Goal: Transaction & Acquisition: Obtain resource

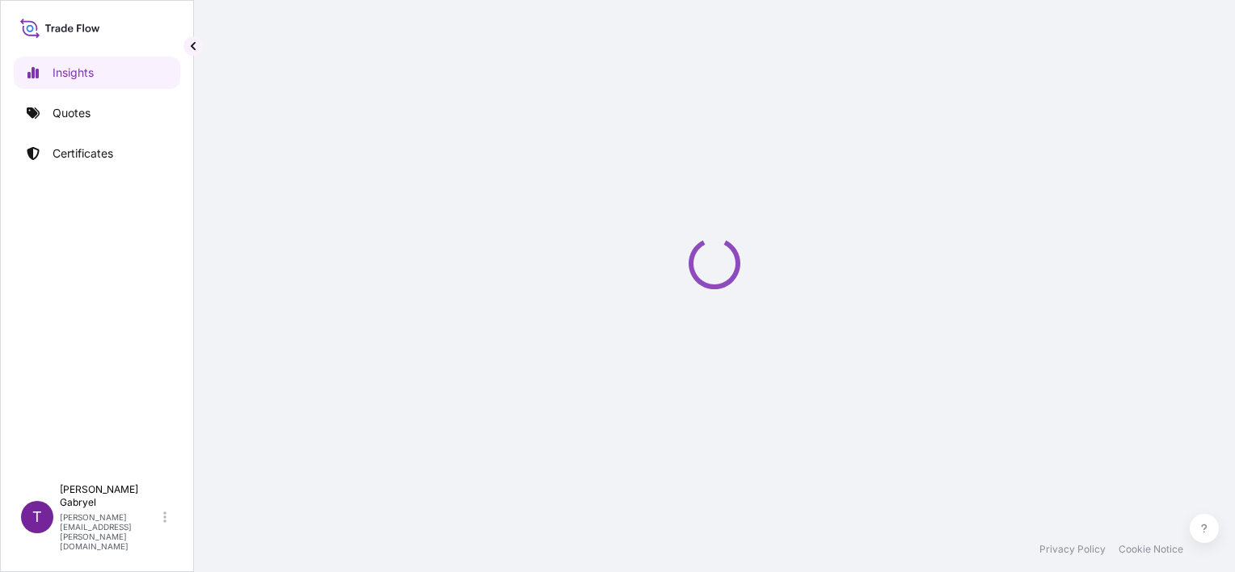
select select "2025"
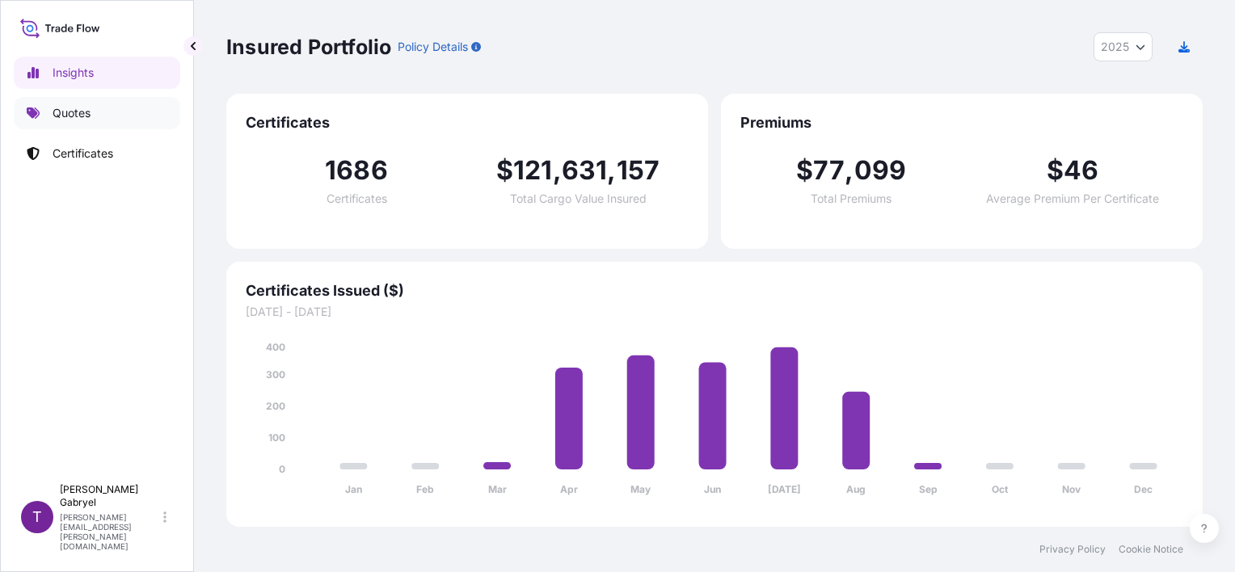
click at [44, 119] on link "Quotes" at bounding box center [97, 113] width 166 height 32
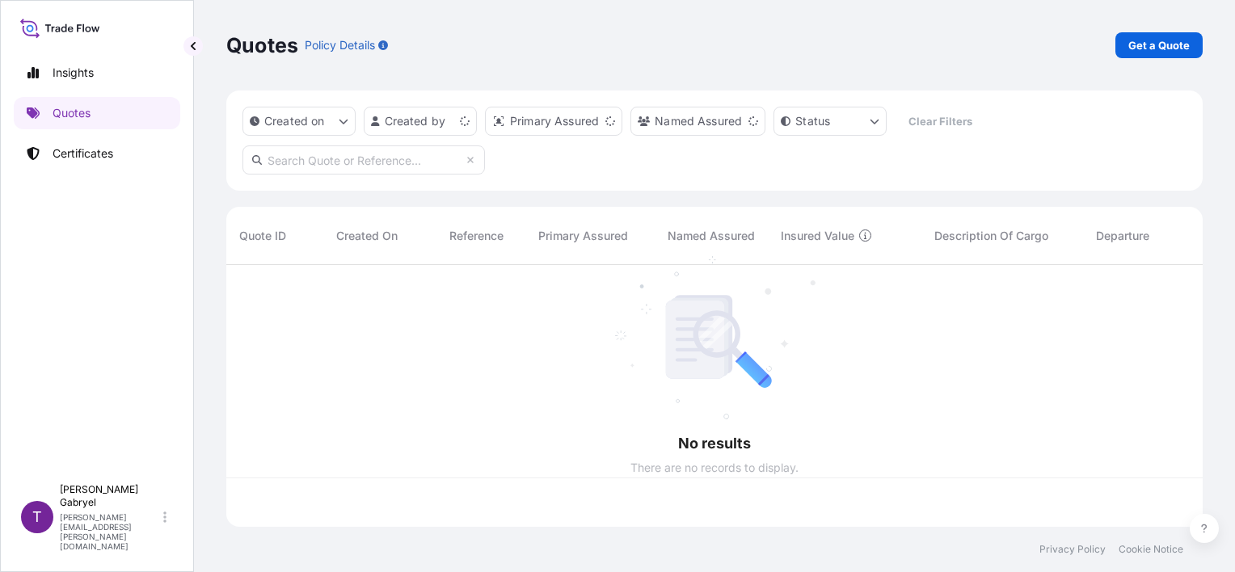
scroll to position [259, 963]
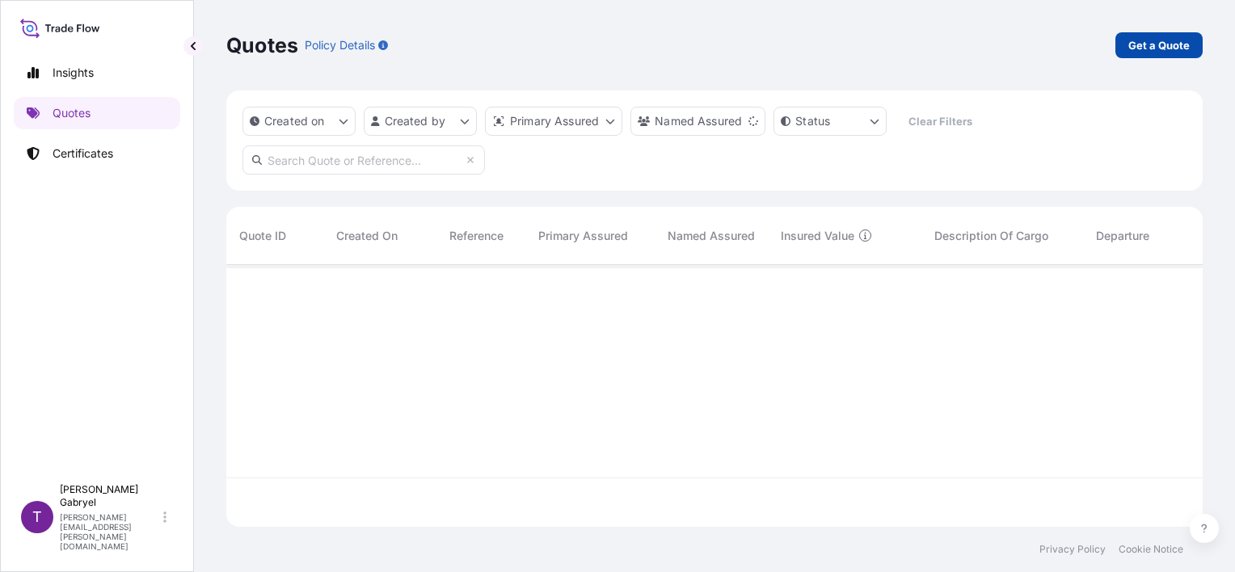
click at [1170, 52] on p "Get a Quote" at bounding box center [1158, 45] width 61 height 16
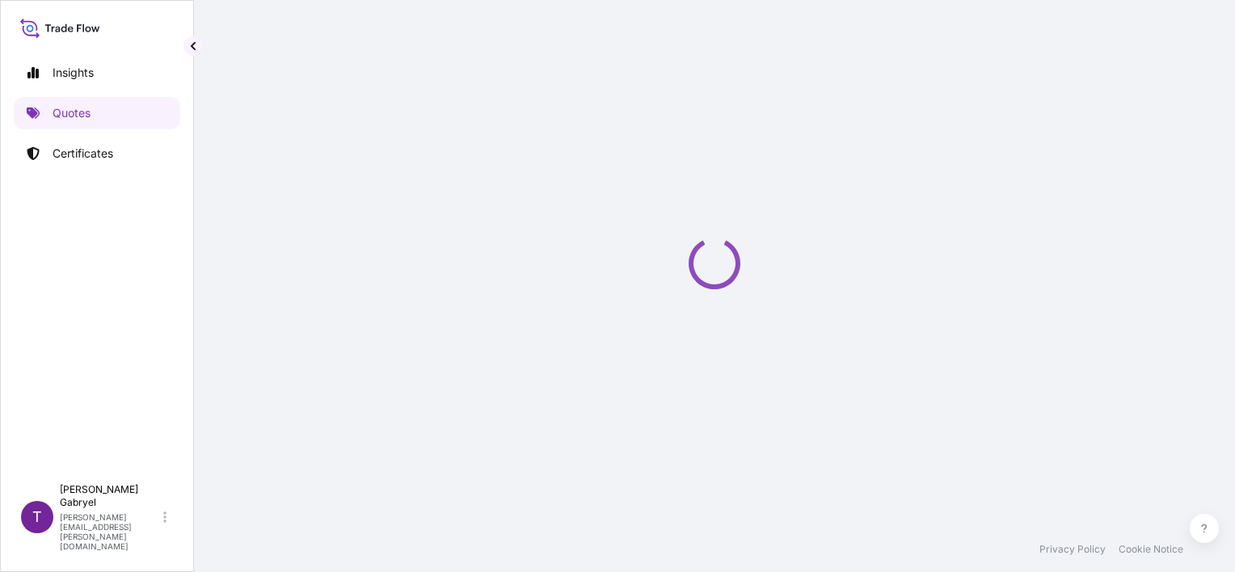
scroll to position [26, 0]
select select "Sea"
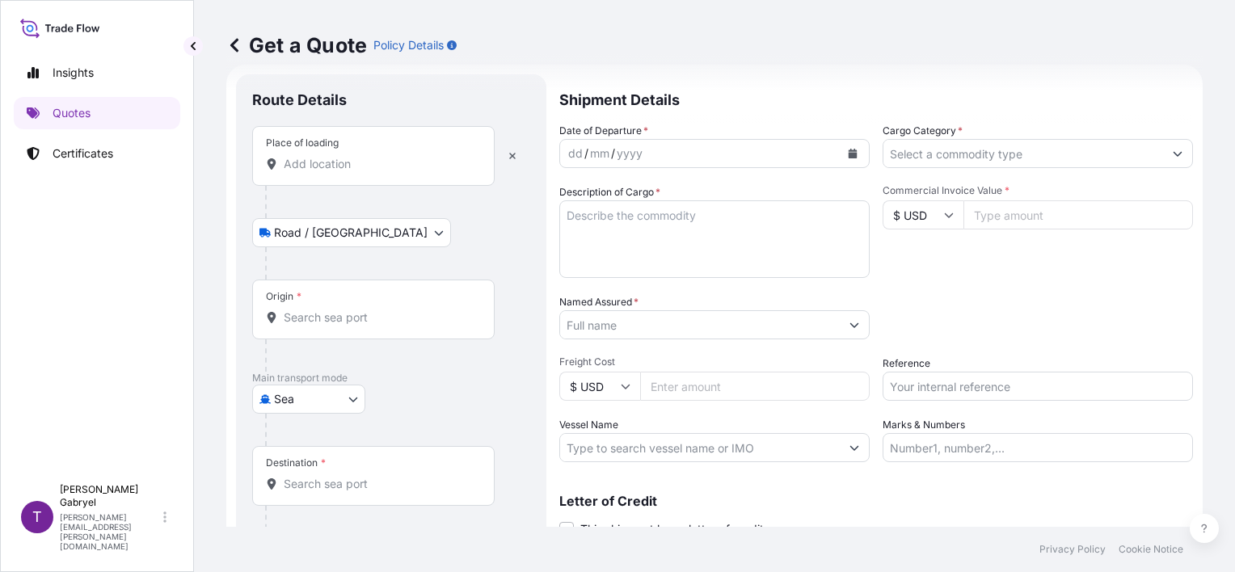
click at [368, 141] on div "Place of loading" at bounding box center [373, 156] width 242 height 60
click at [368, 156] on input "Place of loading" at bounding box center [379, 164] width 191 height 16
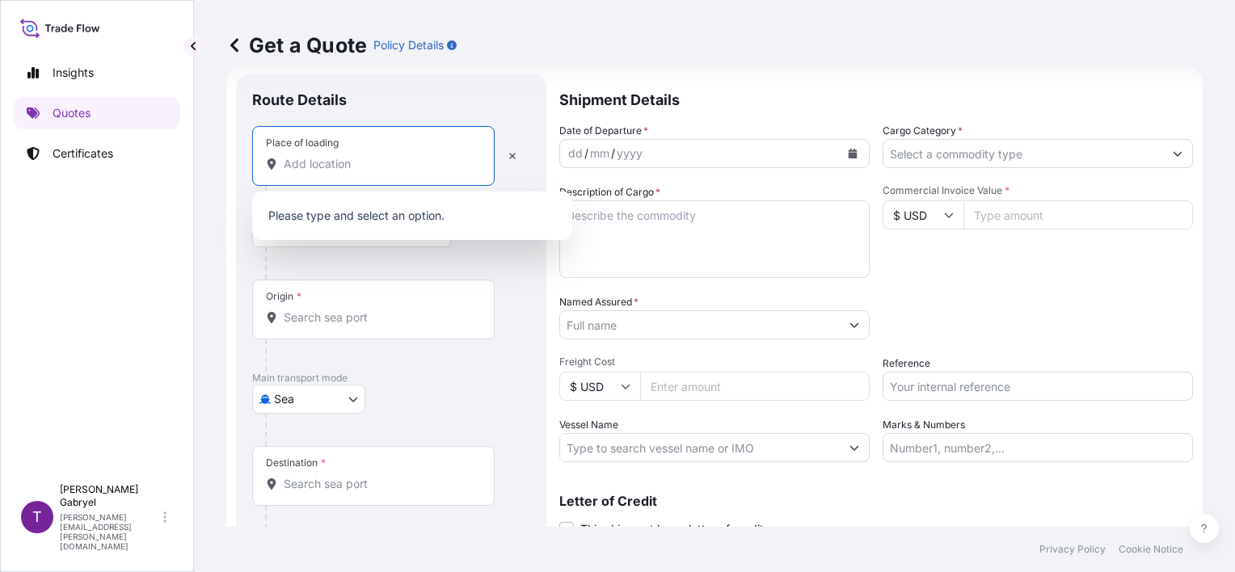
paste input "Maillane, [GEOGRAPHIC_DATA]"
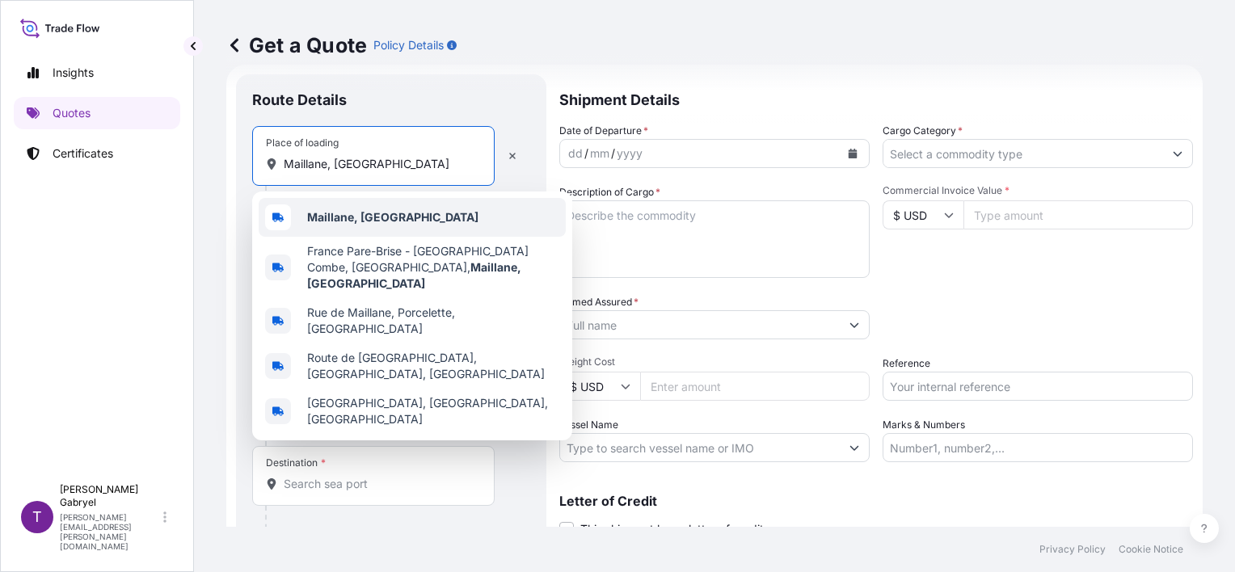
click at [381, 207] on div "Maillane, [GEOGRAPHIC_DATA]" at bounding box center [412, 217] width 307 height 39
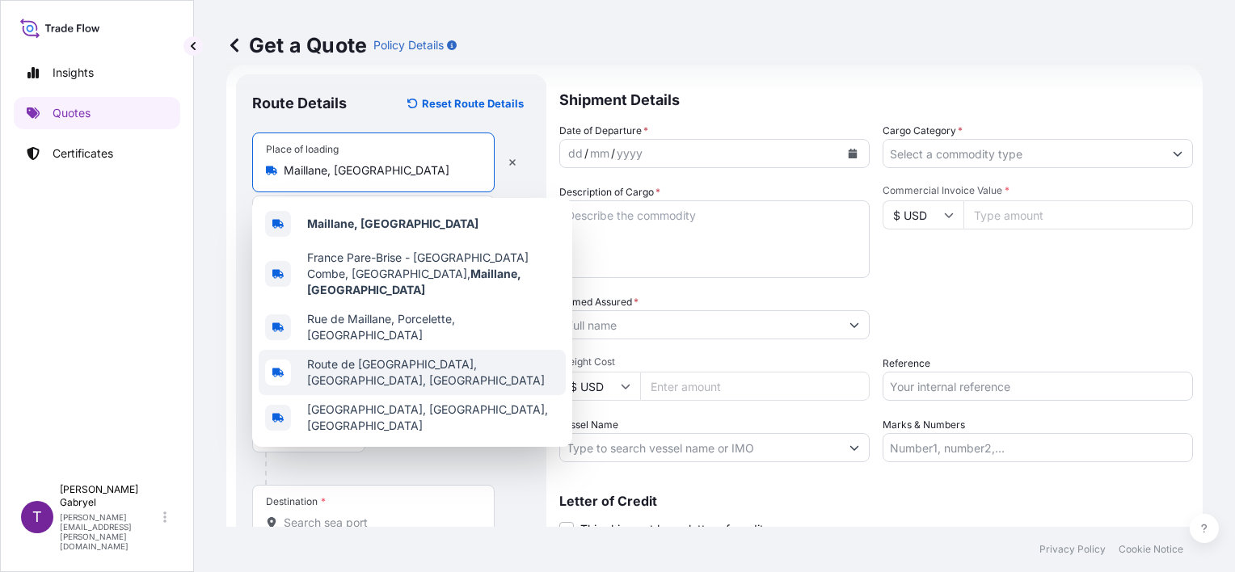
click at [372, 356] on span "Route de [GEOGRAPHIC_DATA], [GEOGRAPHIC_DATA], [GEOGRAPHIC_DATA]" at bounding box center [433, 372] width 252 height 32
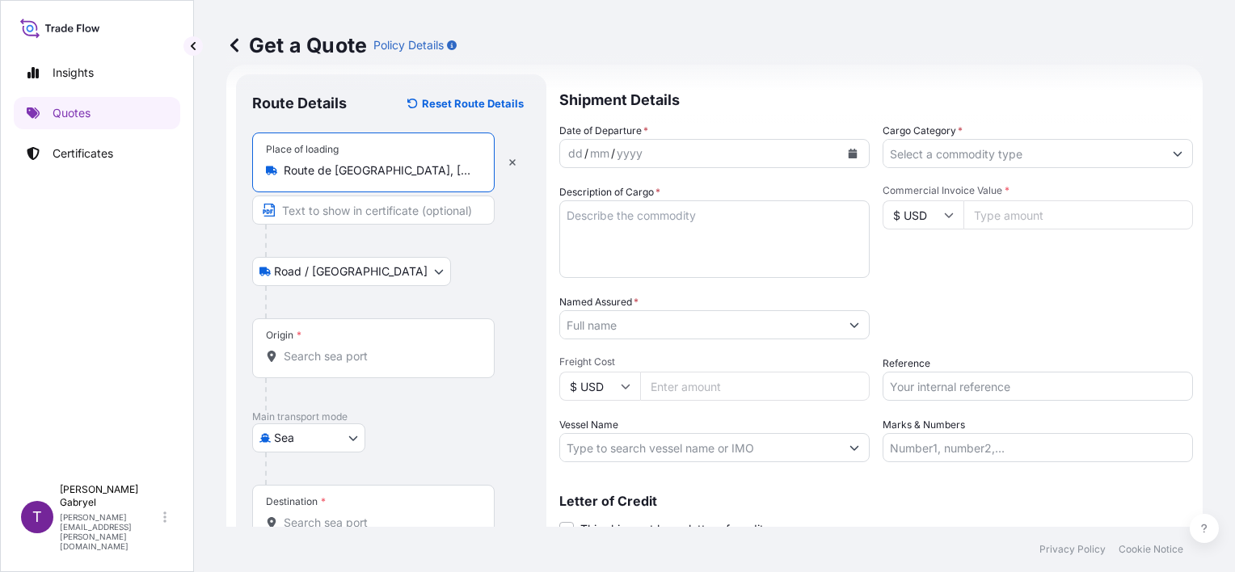
click at [432, 163] on input "Route de [GEOGRAPHIC_DATA], [GEOGRAPHIC_DATA], [GEOGRAPHIC_DATA]" at bounding box center [379, 170] width 191 height 16
click at [407, 162] on div "Place of loading Route de [GEOGRAPHIC_DATA], [GEOGRAPHIC_DATA], [GEOGRAPHIC_DAT…" at bounding box center [373, 163] width 242 height 60
click at [407, 162] on input "Route de [GEOGRAPHIC_DATA], [GEOGRAPHIC_DATA], [GEOGRAPHIC_DATA]" at bounding box center [379, 170] width 191 height 16
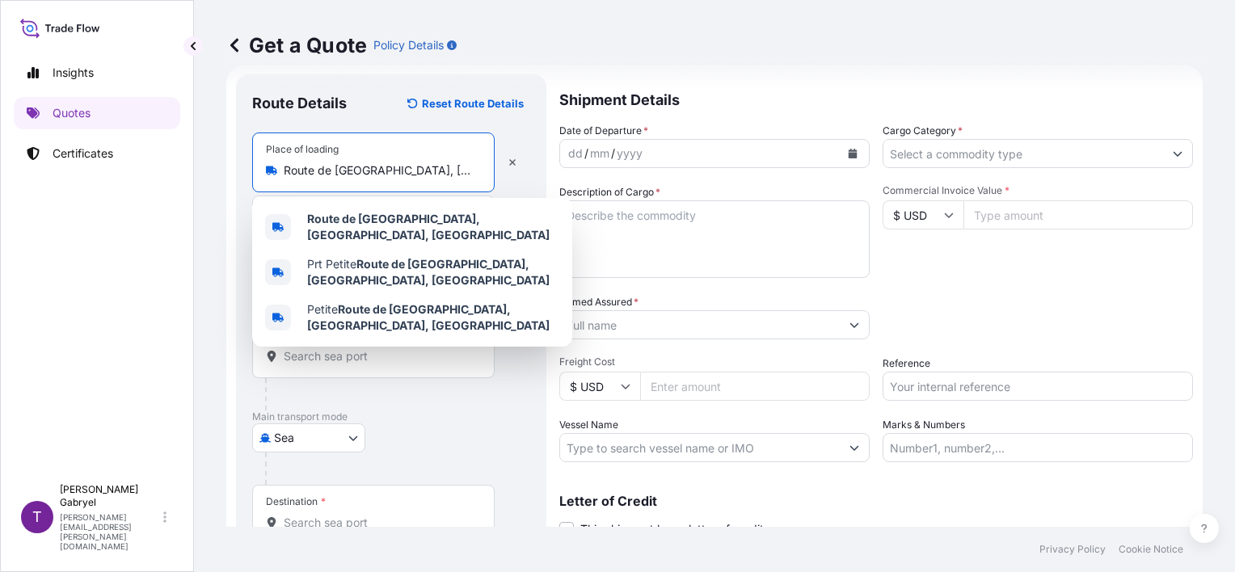
paste input "Maillane"
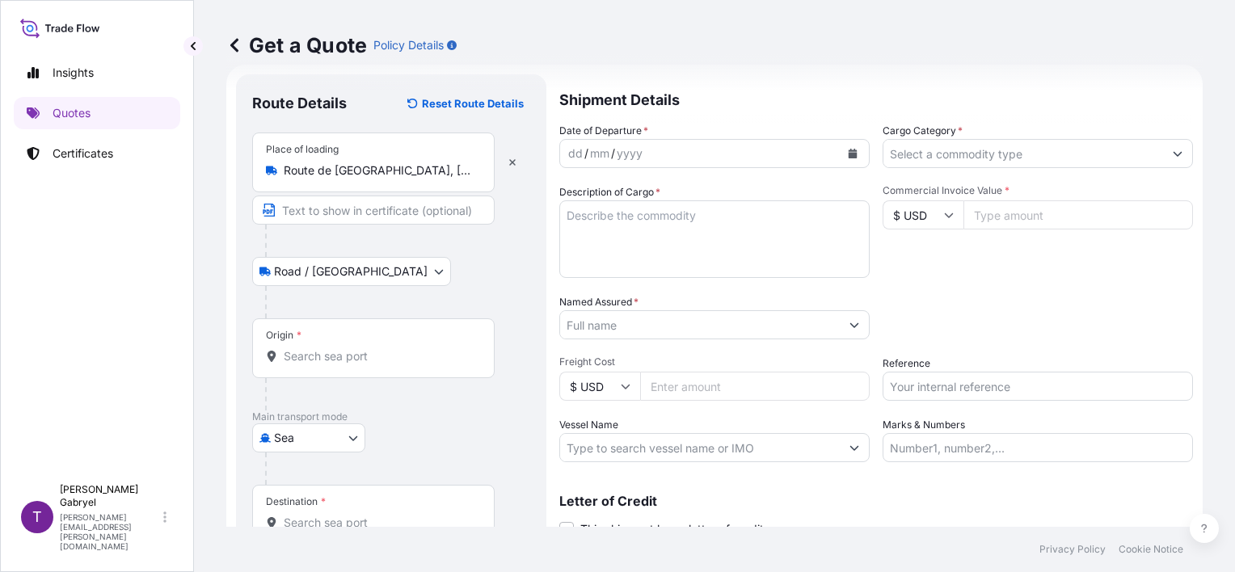
click at [343, 166] on input "Route de [GEOGRAPHIC_DATA], [GEOGRAPHIC_DATA], [GEOGRAPHIC_DATA]" at bounding box center [379, 170] width 191 height 16
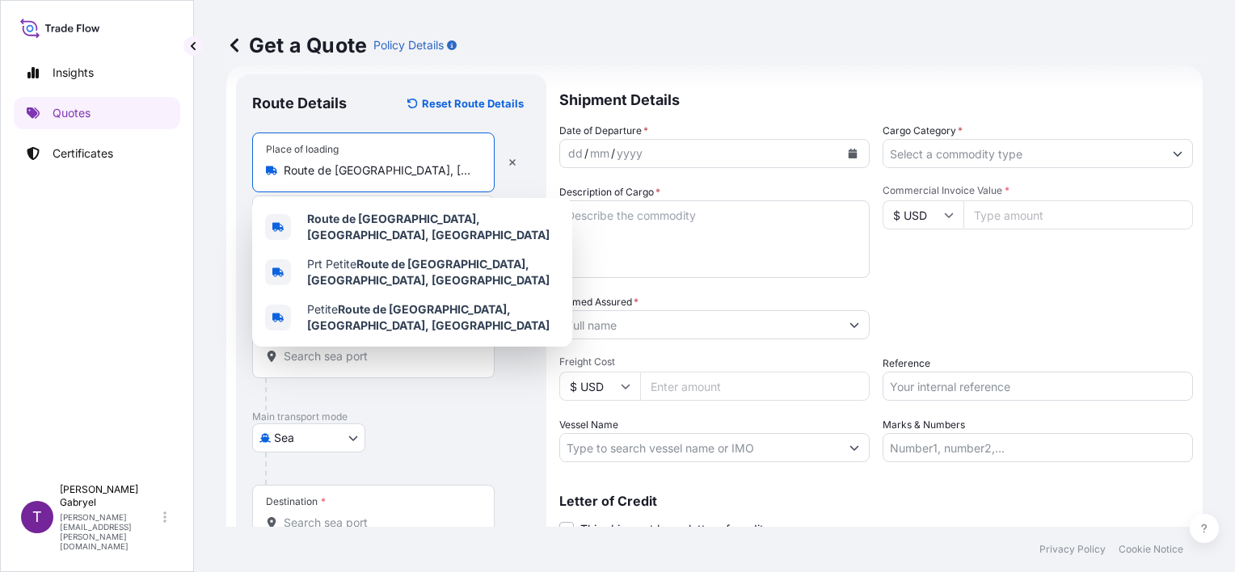
paste input "Maillane"
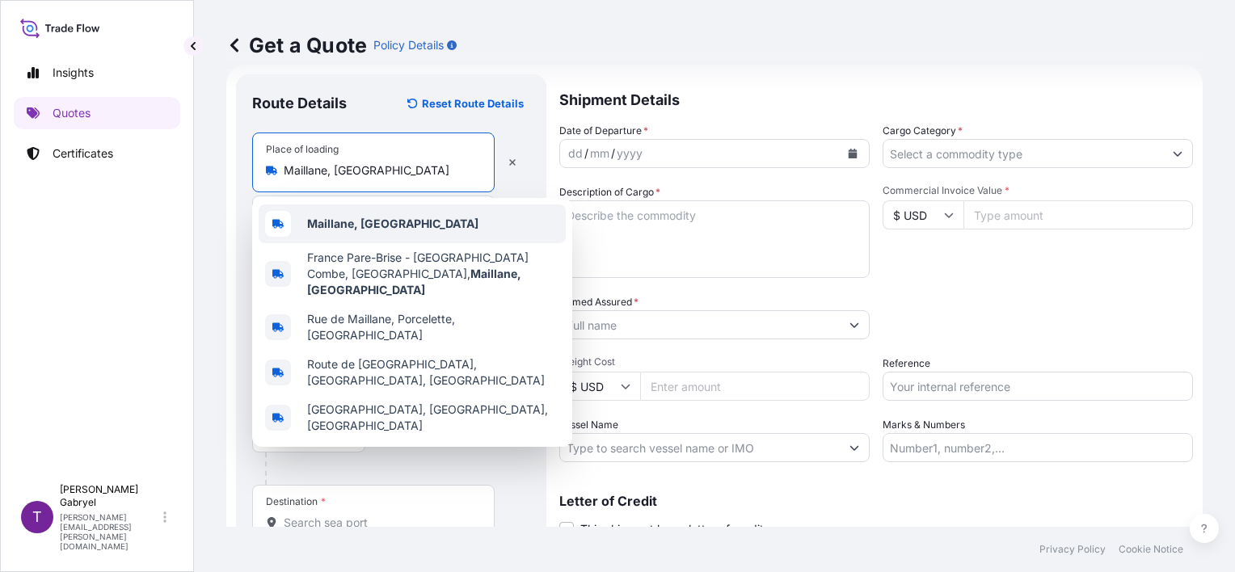
click at [380, 228] on b "Maillane, [GEOGRAPHIC_DATA]" at bounding box center [392, 224] width 171 height 14
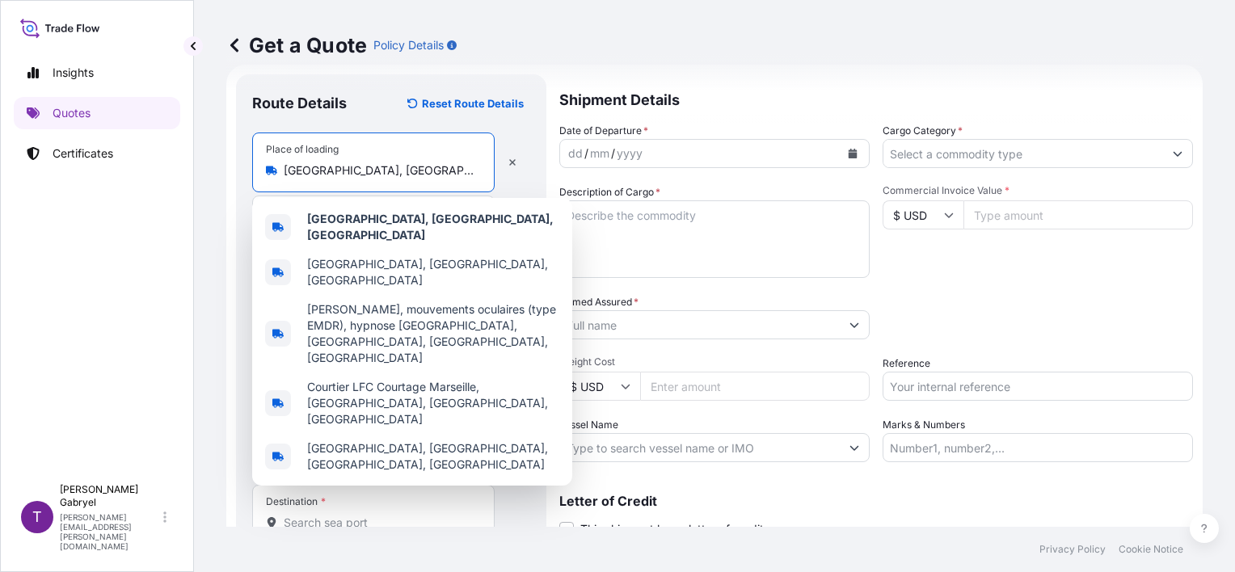
click at [440, 172] on input "[GEOGRAPHIC_DATA], [GEOGRAPHIC_DATA], [GEOGRAPHIC_DATA]" at bounding box center [379, 170] width 191 height 16
paste input "Maillan"
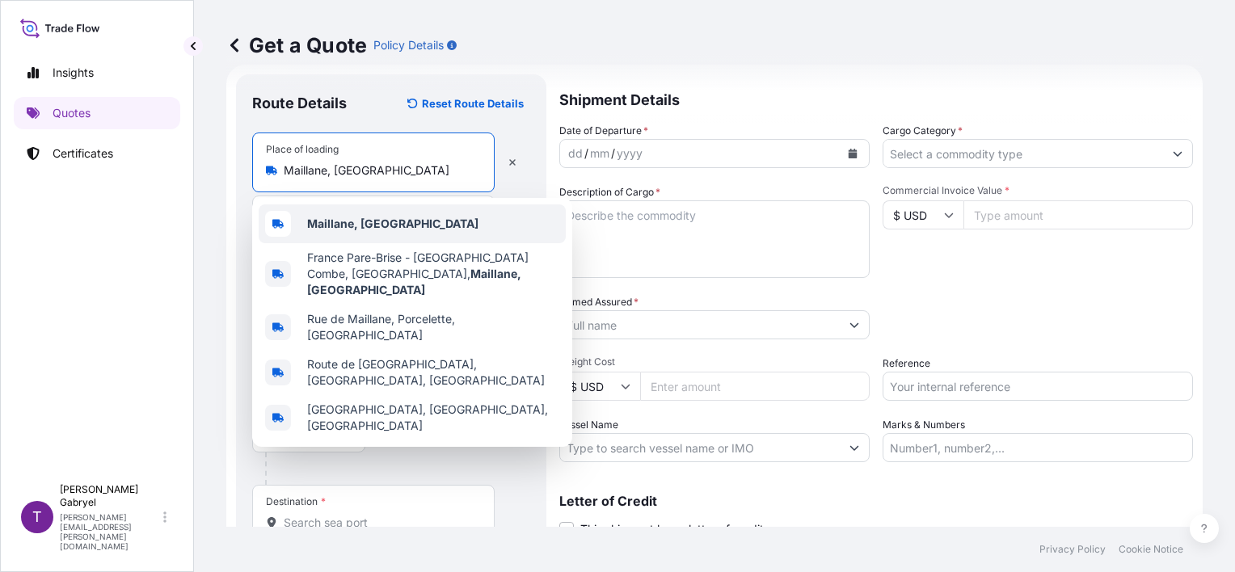
click at [343, 220] on b "Maillane, [GEOGRAPHIC_DATA]" at bounding box center [392, 224] width 171 height 14
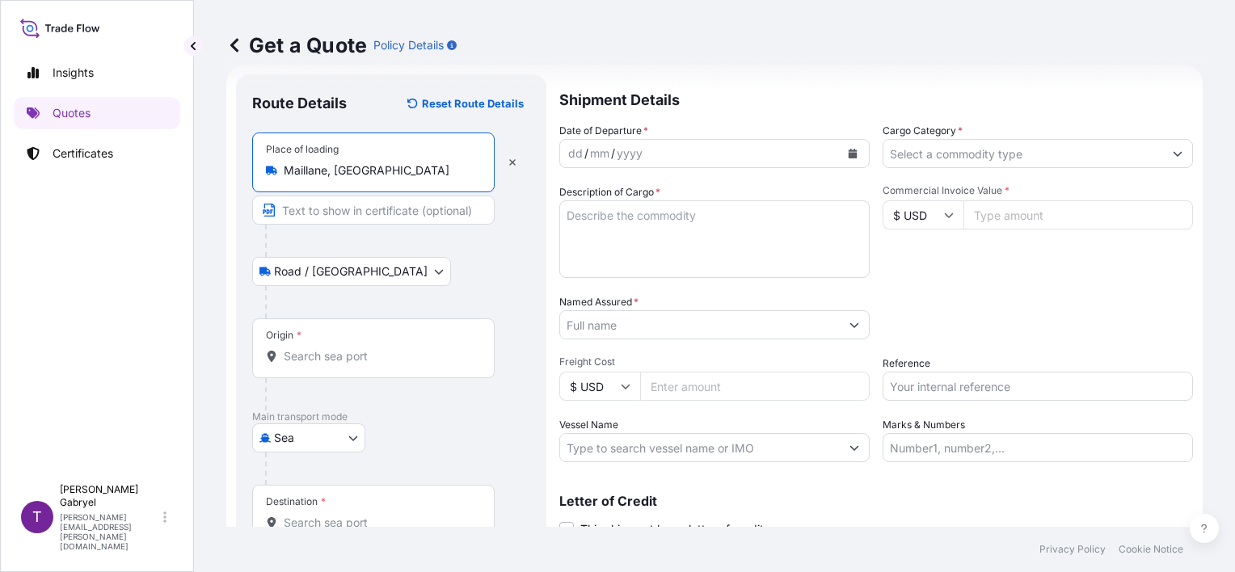
type input "Maillane, [GEOGRAPHIC_DATA]"
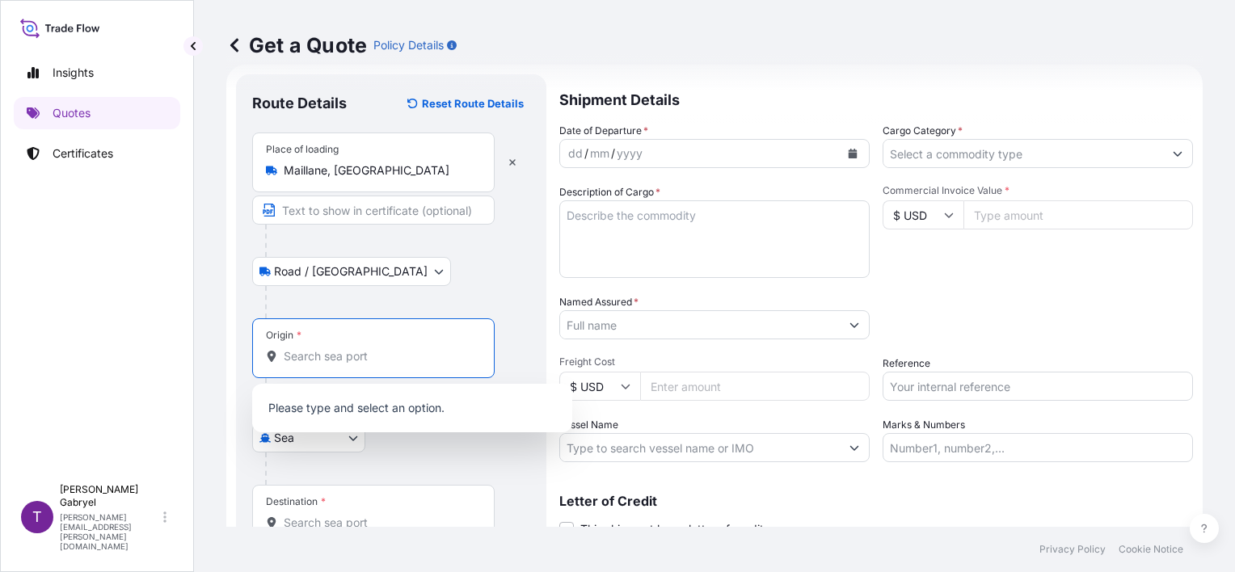
click at [335, 353] on input "Origin *" at bounding box center [379, 356] width 191 height 16
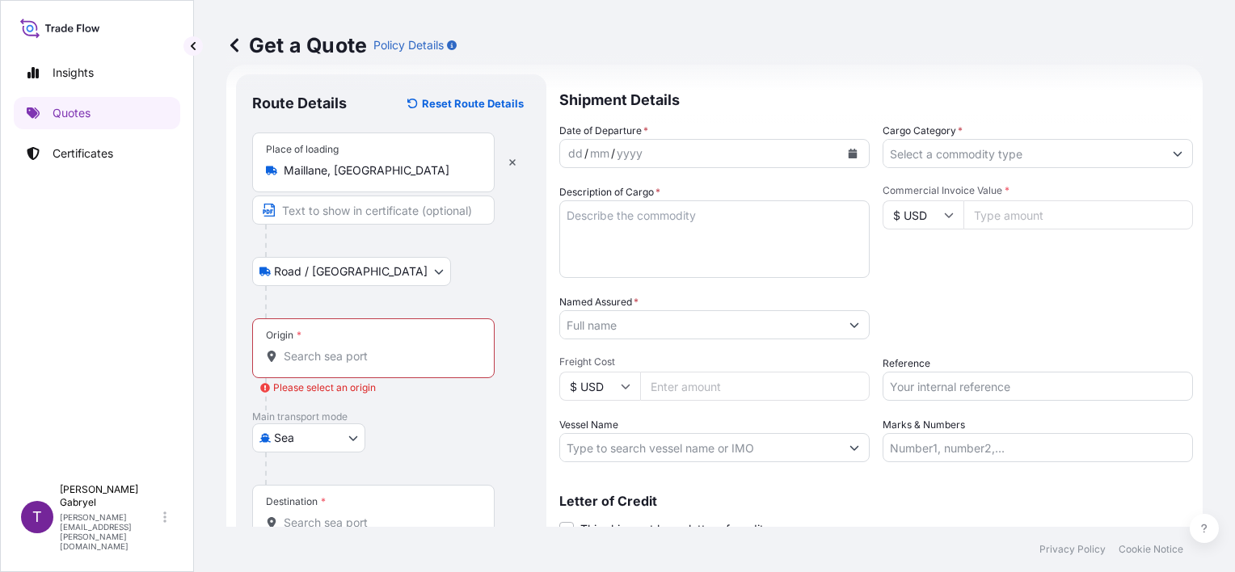
click at [344, 366] on div "Origin *" at bounding box center [373, 348] width 242 height 60
click at [344, 365] on input "Origin * Please select an origin" at bounding box center [379, 356] width 191 height 16
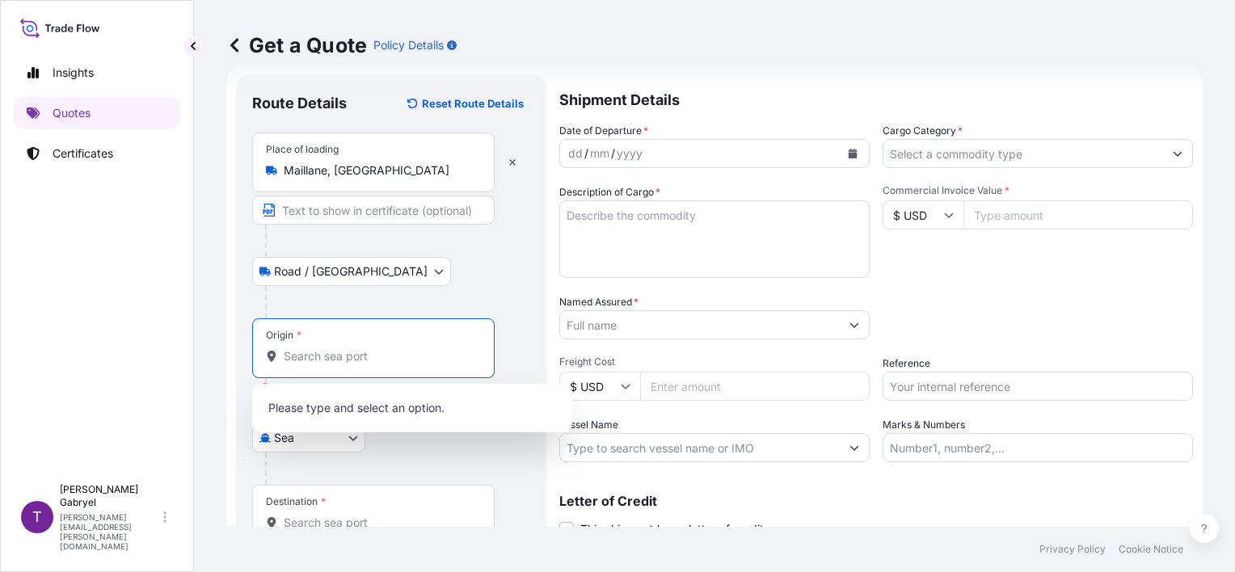
paste input "Fos-[GEOGRAPHIC_DATA], [GEOGRAPHIC_DATA]"
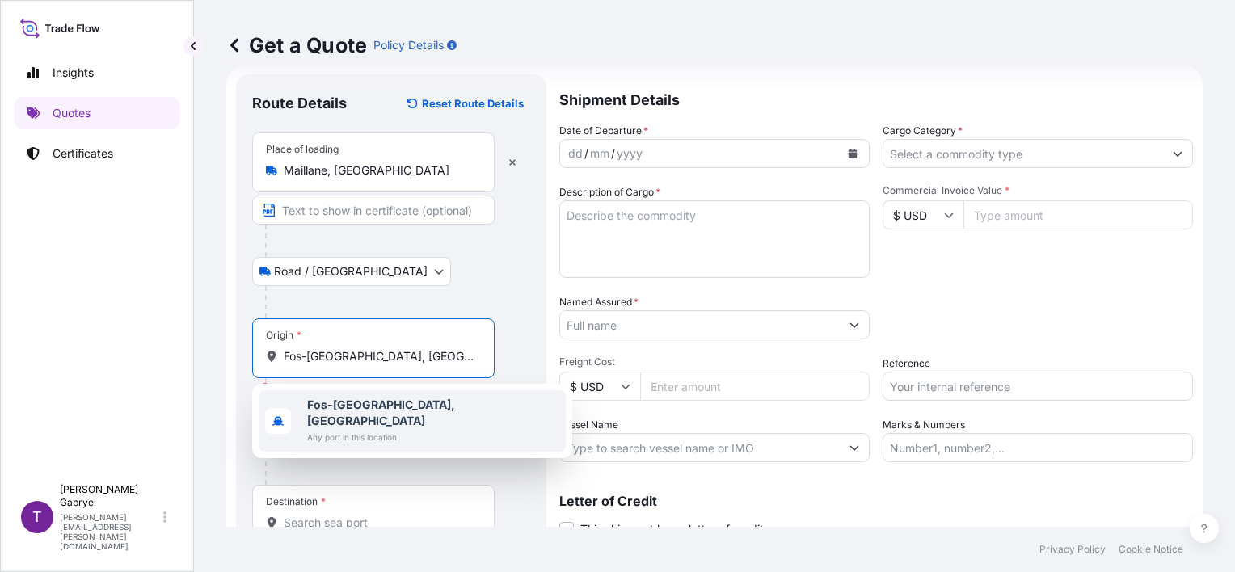
click at [352, 398] on b "Fos-[GEOGRAPHIC_DATA], [GEOGRAPHIC_DATA]" at bounding box center [381, 413] width 148 height 30
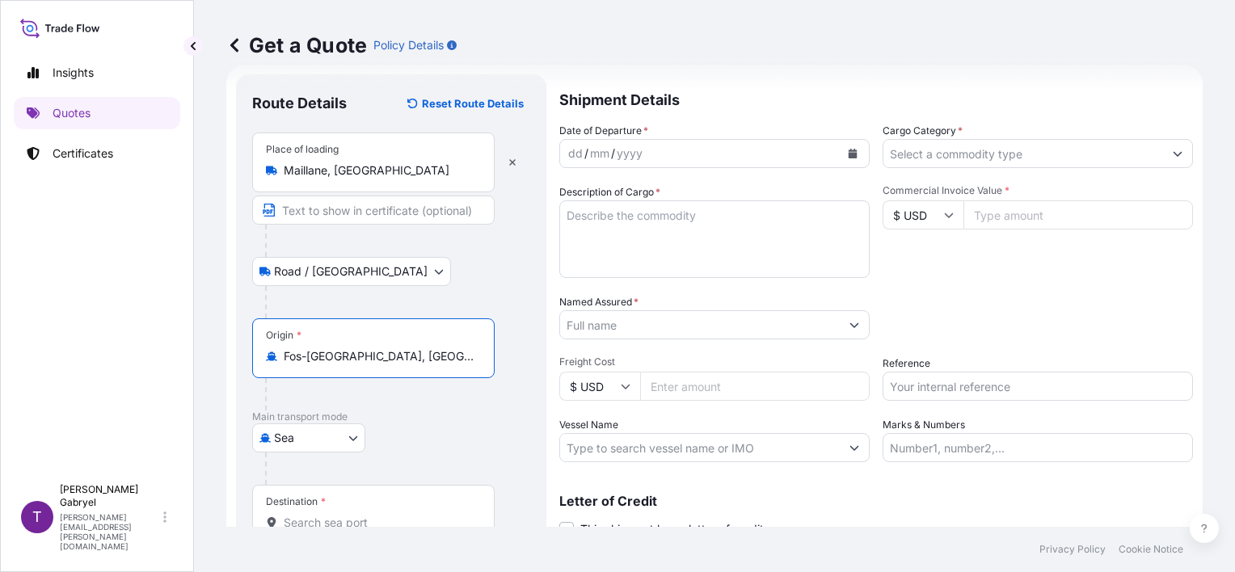
type input "Fos-[GEOGRAPHIC_DATA], [GEOGRAPHIC_DATA]"
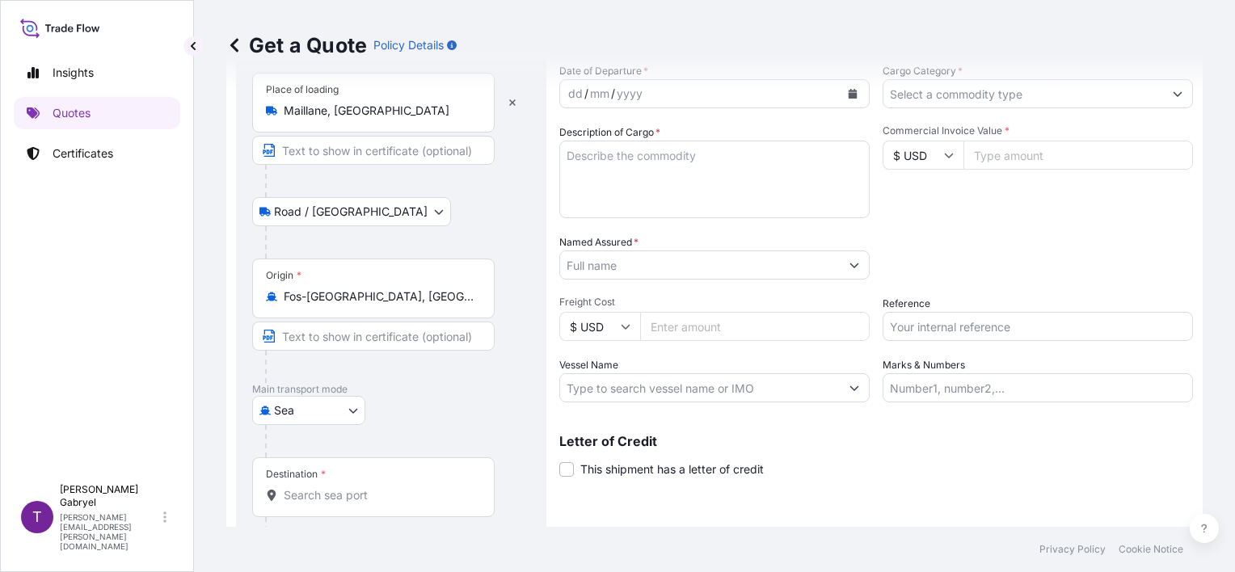
scroll to position [158, 0]
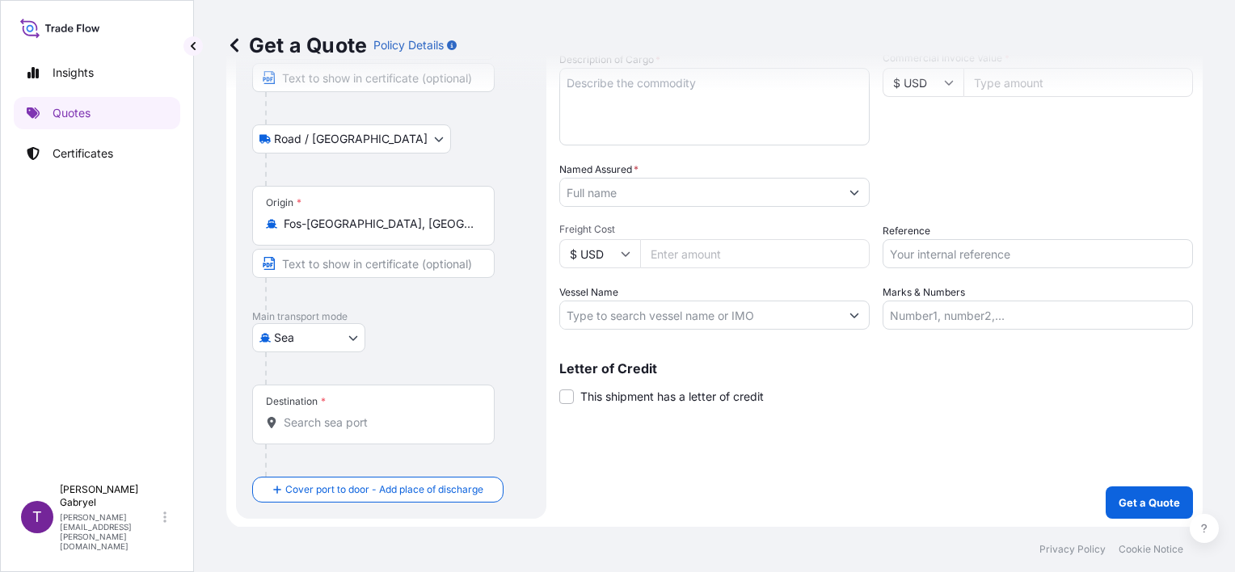
click at [351, 415] on input "Destination *" at bounding box center [379, 423] width 191 height 16
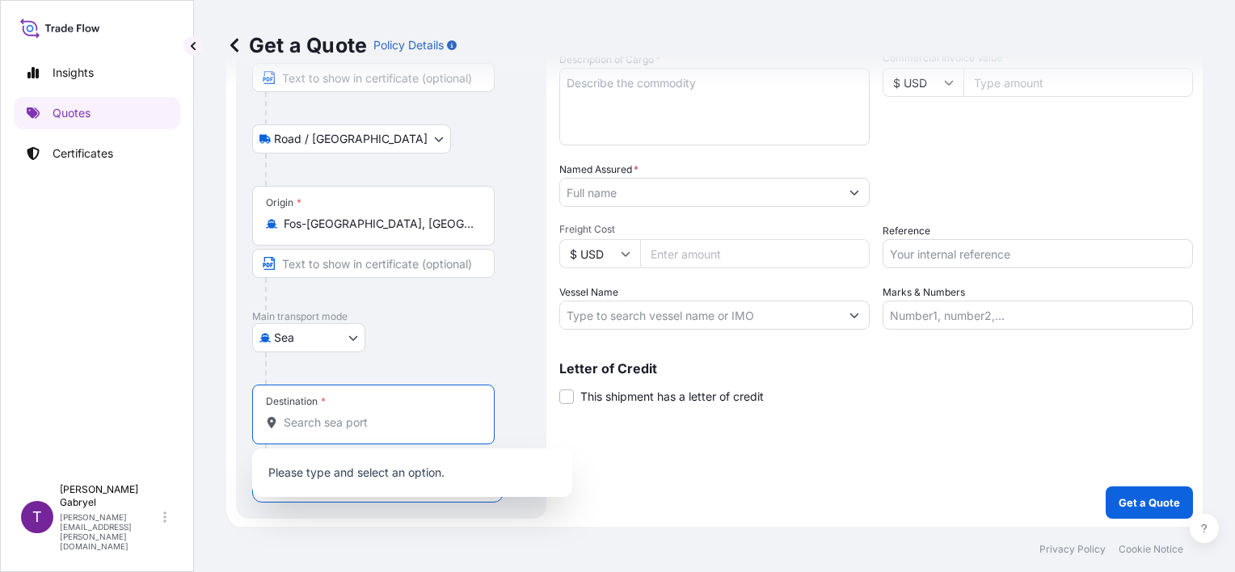
paste input "TRAMR"
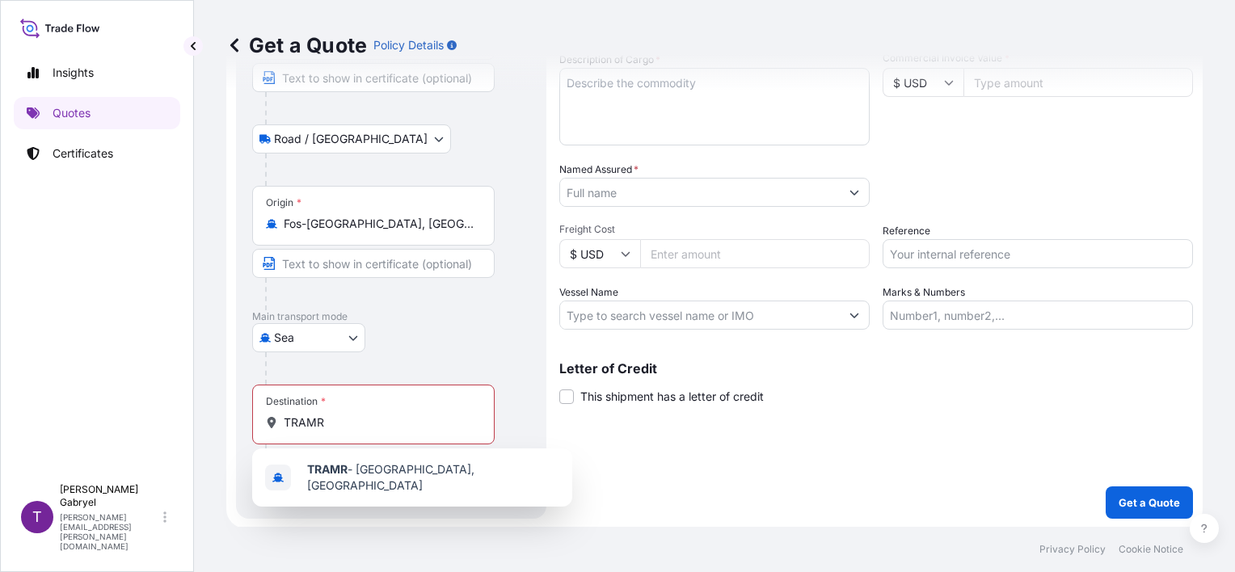
click at [359, 405] on div "Destination * TRAMR" at bounding box center [373, 415] width 242 height 60
click at [359, 415] on input "TRAMR" at bounding box center [379, 423] width 191 height 16
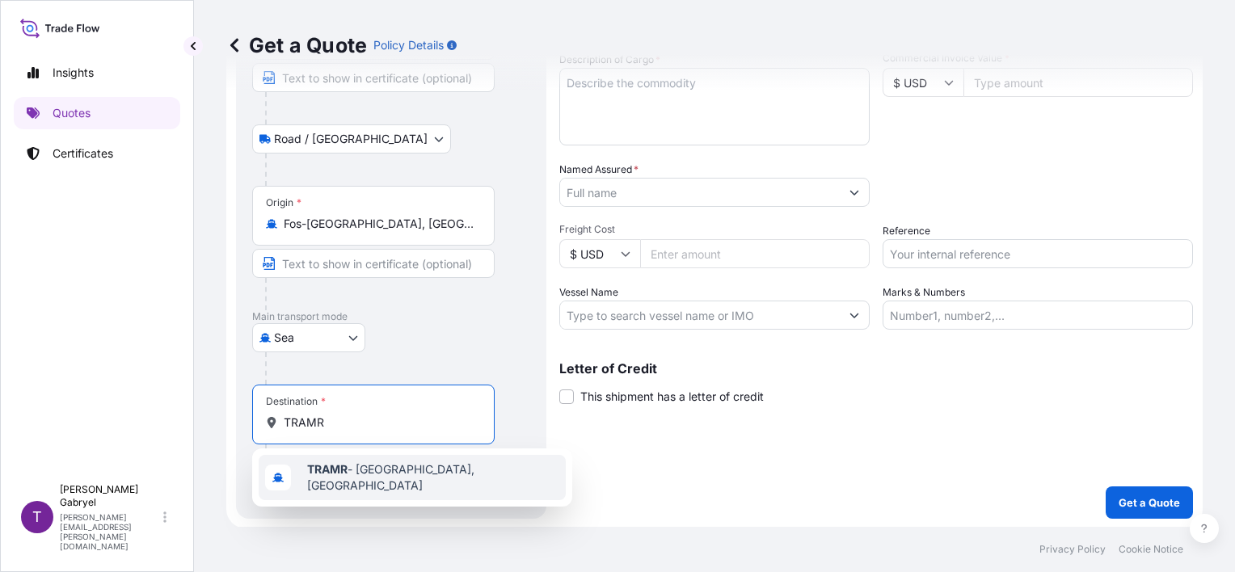
click at [369, 471] on span "TRAMR - [GEOGRAPHIC_DATA], [GEOGRAPHIC_DATA]" at bounding box center [433, 478] width 252 height 32
type input "TRAMR - [GEOGRAPHIC_DATA], [GEOGRAPHIC_DATA]"
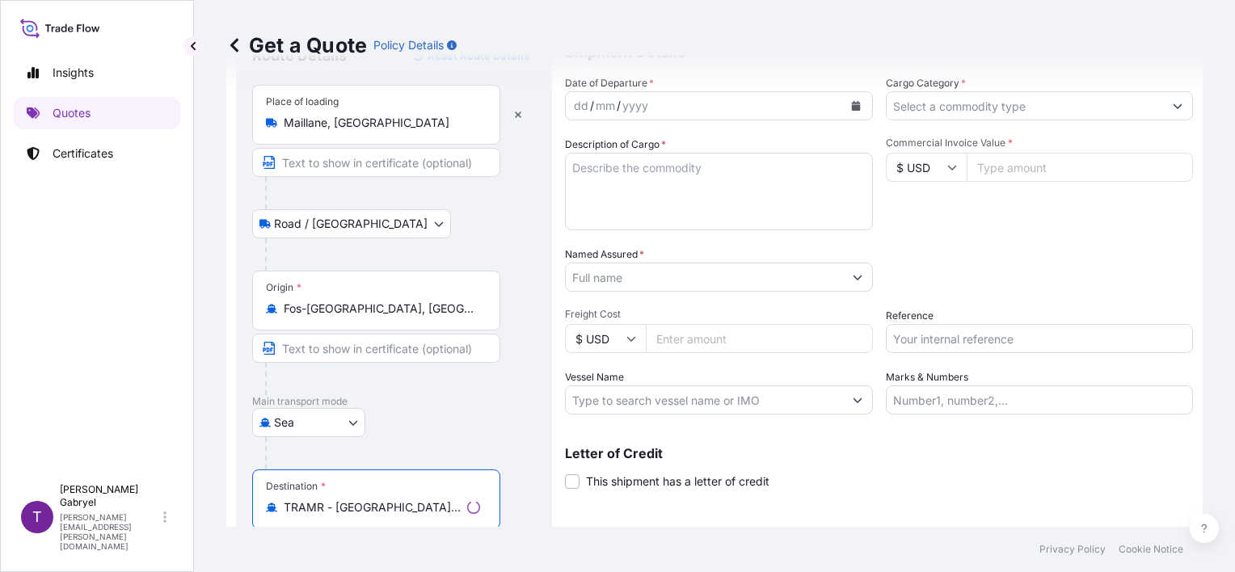
scroll to position [0, 0]
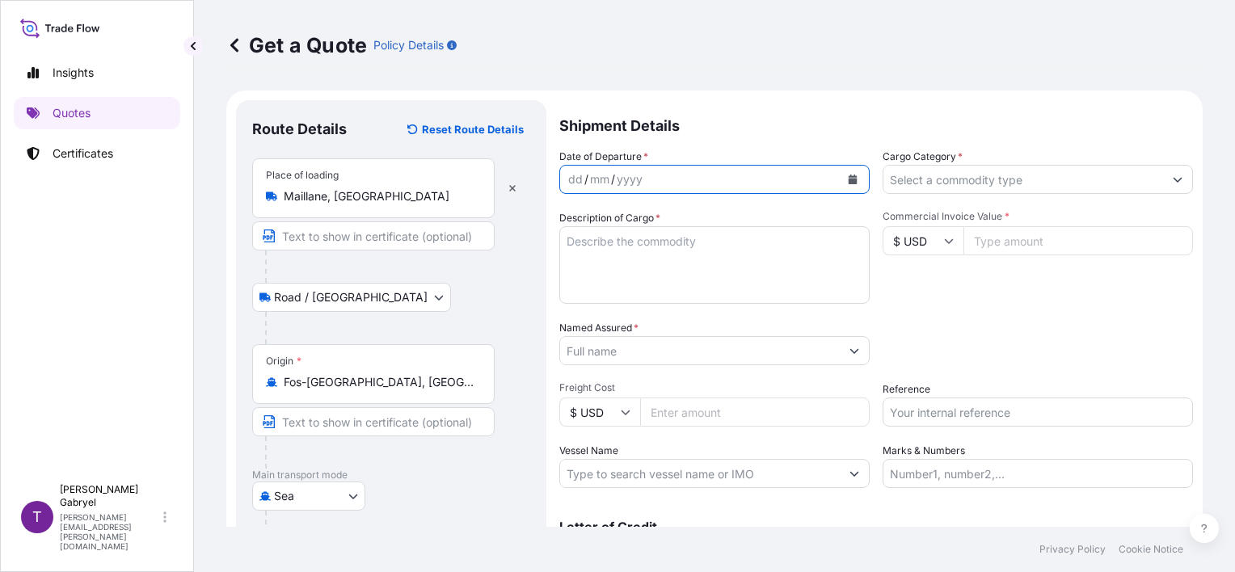
click at [849, 177] on icon "Calendar" at bounding box center [853, 180] width 9 height 10
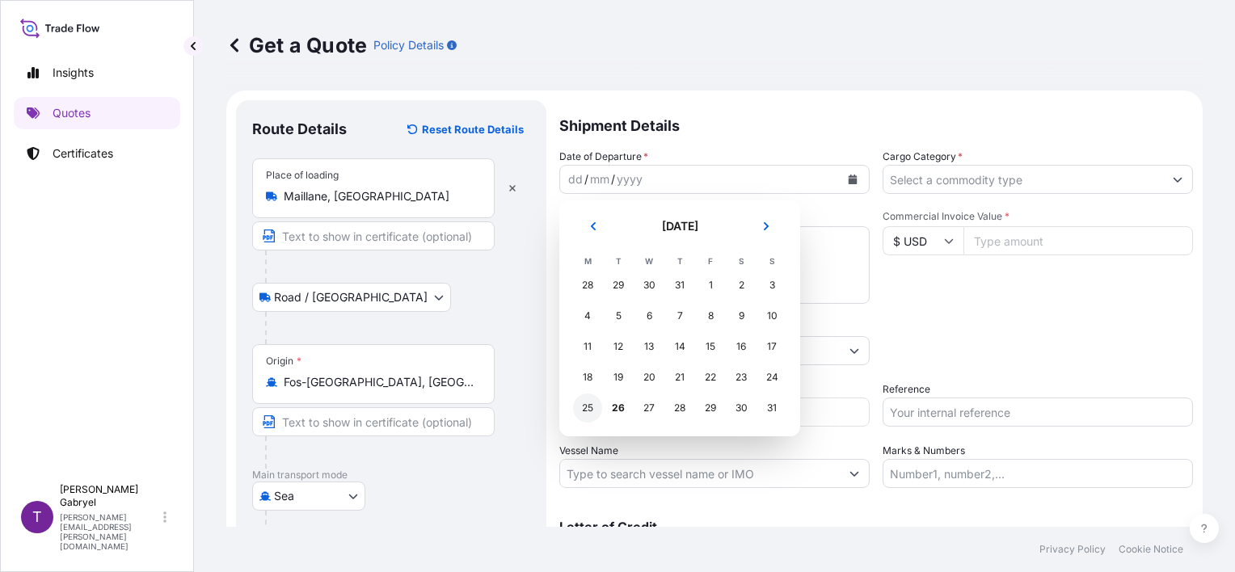
click at [579, 406] on div "25" at bounding box center [587, 408] width 29 height 29
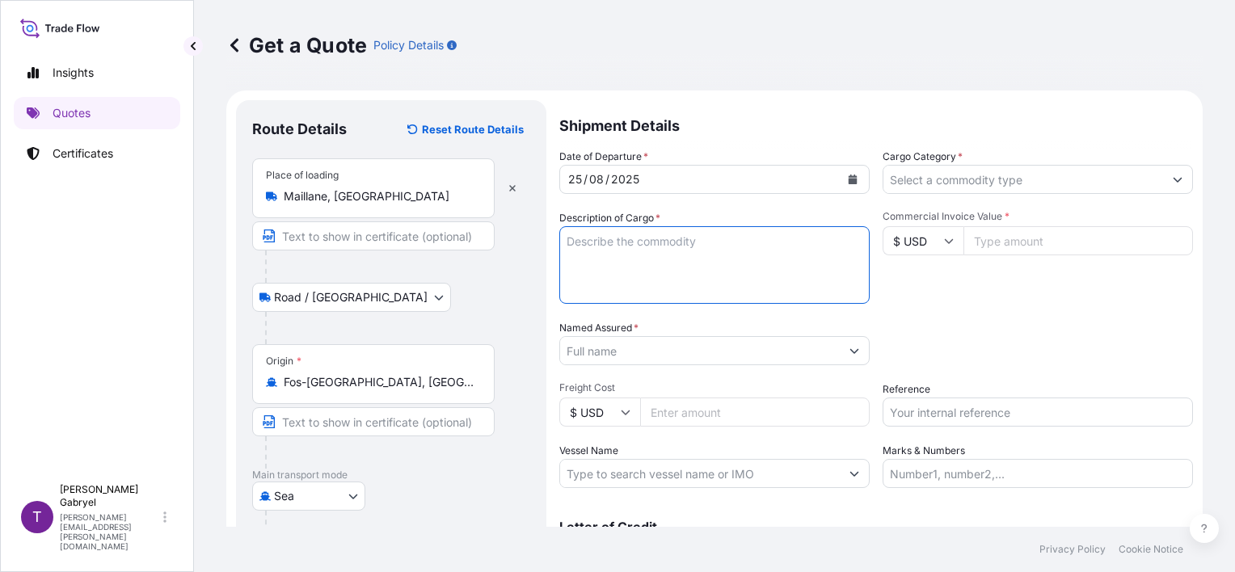
click at [618, 262] on textarea "Description of Cargo *" at bounding box center [714, 265] width 310 height 78
paste textarea "MOTOR OIL/AUTOMOTIVE"
click at [742, 280] on textarea "MOTOR OIL/AUTOMOTIVE" at bounding box center [714, 265] width 310 height 78
click at [626, 277] on textarea "MOTOR OIL/AUTOMOTIVE" at bounding box center [714, 265] width 310 height 78
click at [616, 292] on textarea "MOTOR OIL/AUTOMOTIVE" at bounding box center [714, 265] width 310 height 78
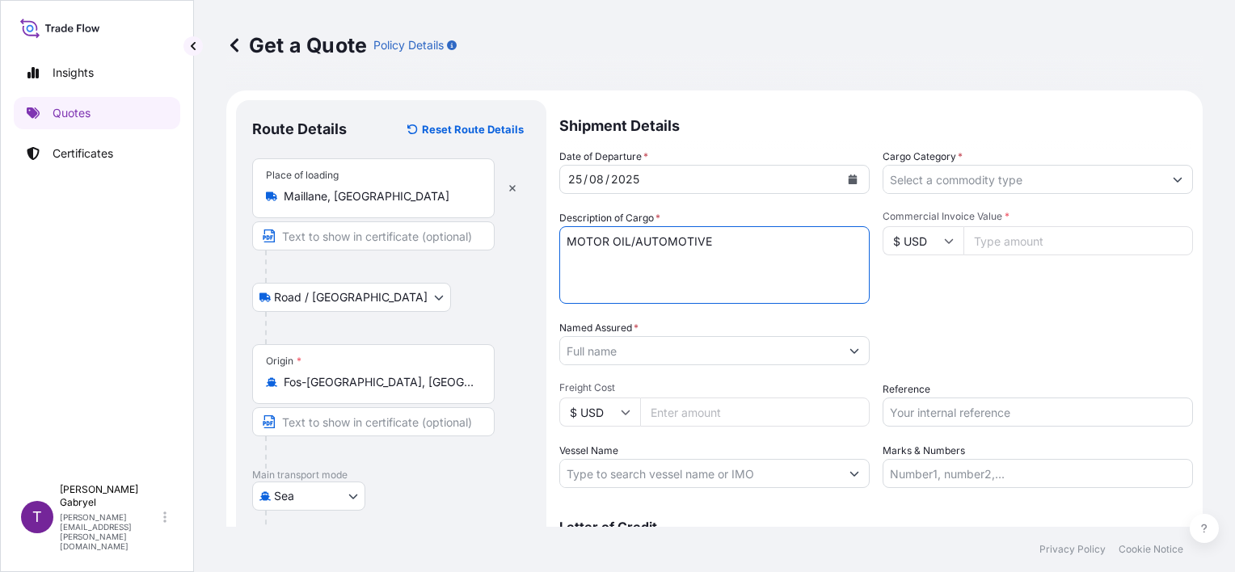
scroll to position [10, 0]
paste textarea "TCLU5565621"
click at [601, 259] on textarea "MOTOR OIL/AUTOMOTIVE TCLU5565621" at bounding box center [714, 265] width 310 height 78
click at [596, 288] on textarea "MOTOR OIL/AUTOMOTIVE TCLU5565621" at bounding box center [714, 265] width 310 height 78
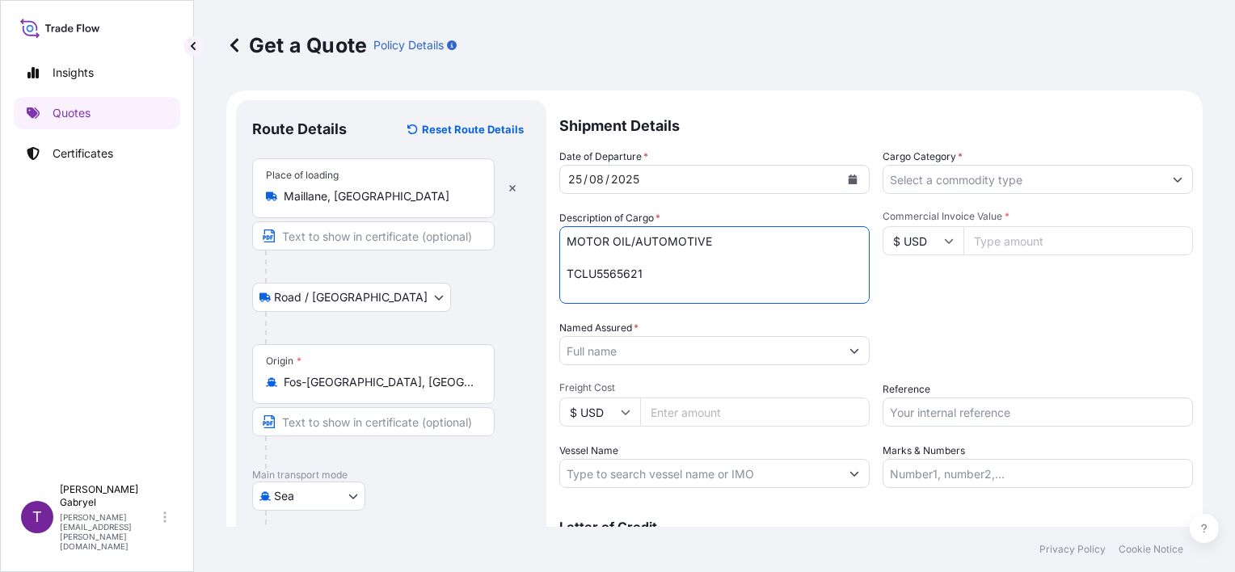
click at [682, 289] on textarea "MOTOR OIL/AUTOMOTIVE TCLU5565621" at bounding box center [714, 265] width 310 height 78
type textarea "MOTOR OIL/AUTOMOTIVE TCLU5565621 GROSS WEIGHT:"
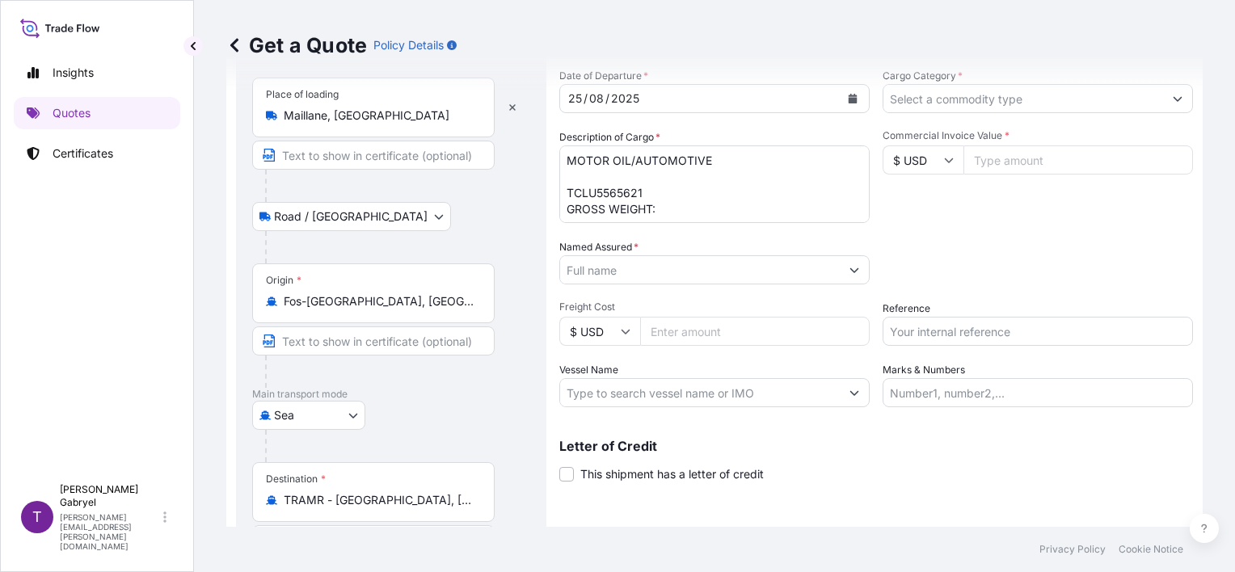
scroll to position [191, 0]
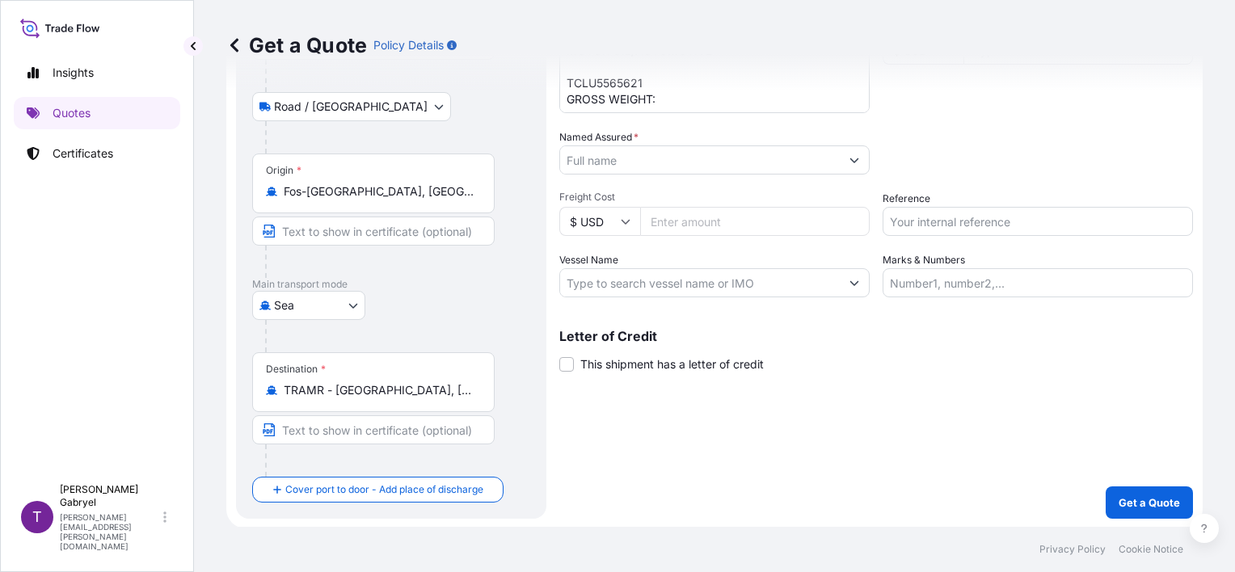
click at [436, 395] on input "TRAMR - [GEOGRAPHIC_DATA], [GEOGRAPHIC_DATA]" at bounding box center [379, 390] width 191 height 16
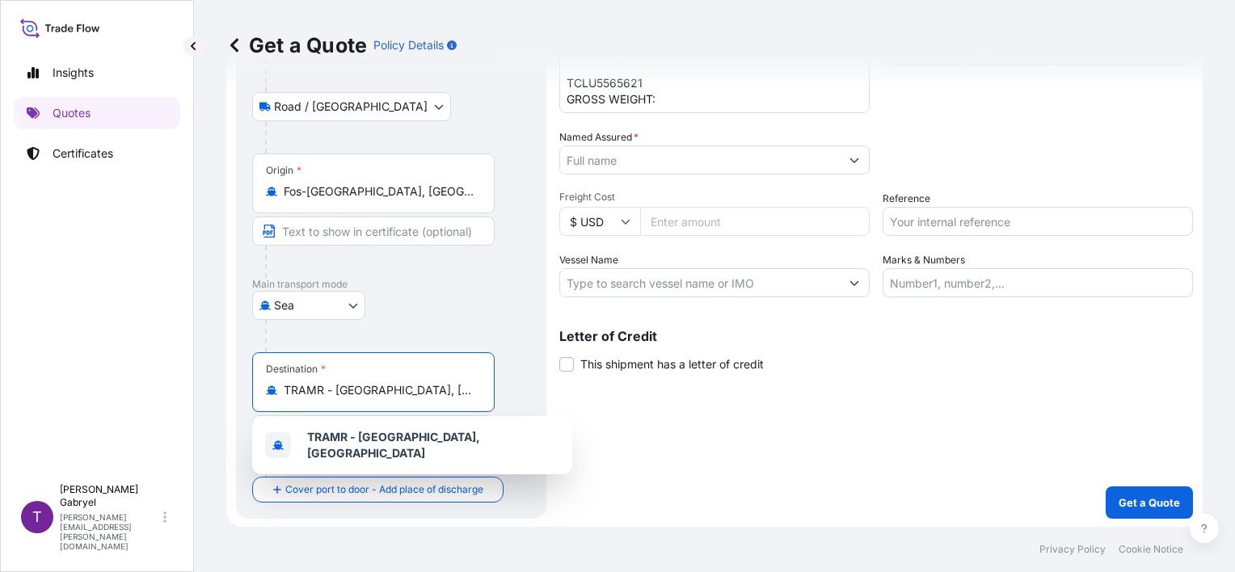
paste input "[GEOGRAPHIC_DATA]"
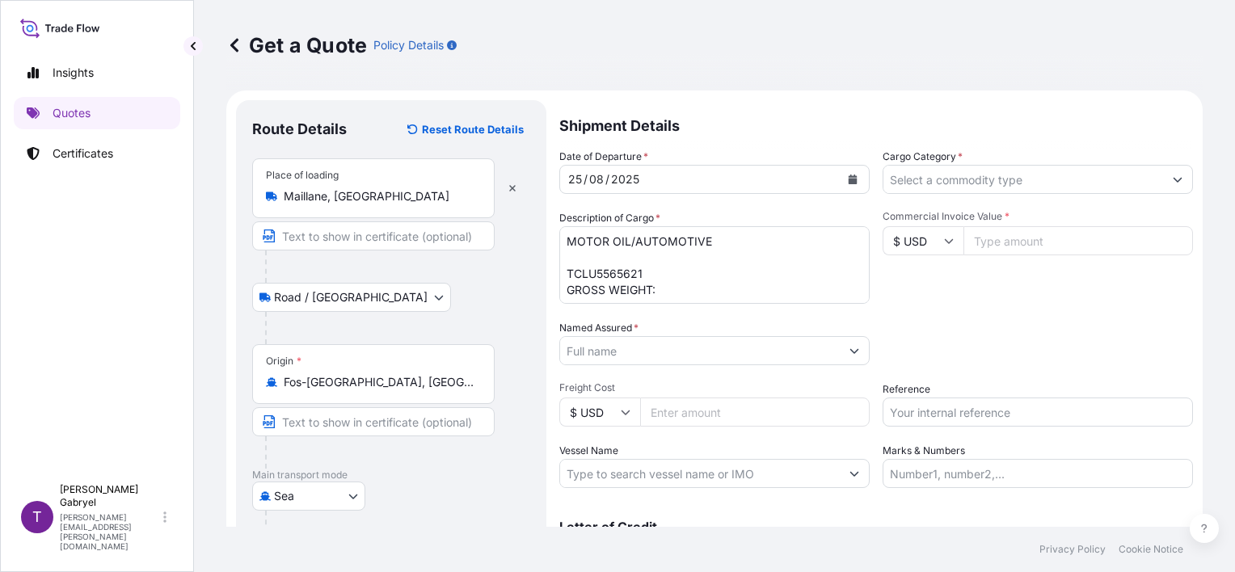
scroll to position [1, 0]
type input "TRIST - [GEOGRAPHIC_DATA], [GEOGRAPHIC_DATA]"
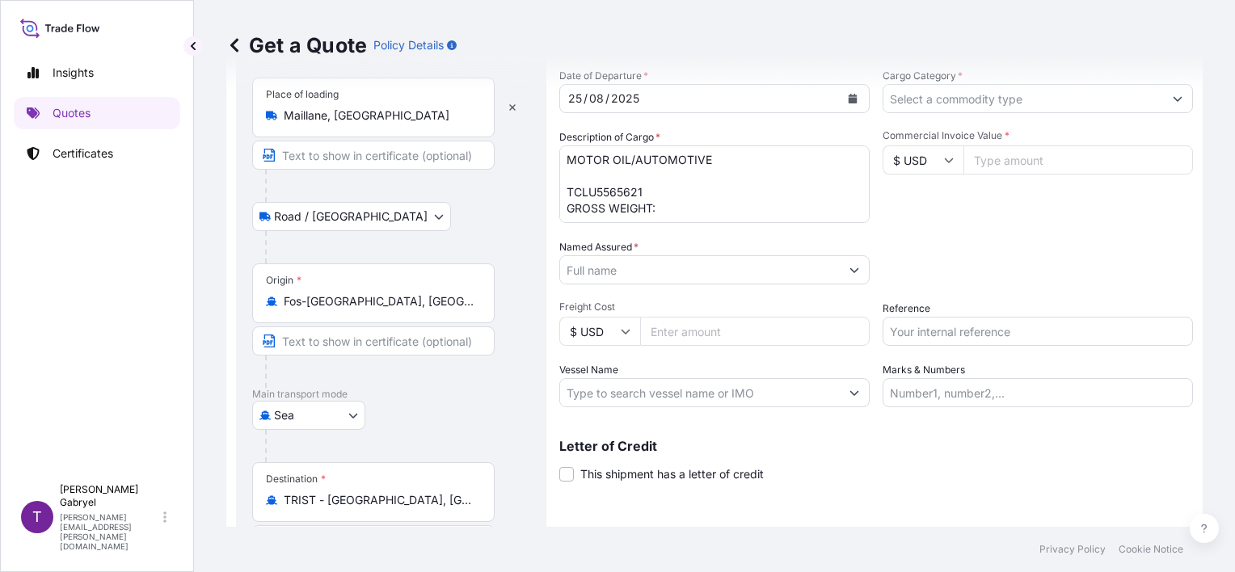
scroll to position [162, 0]
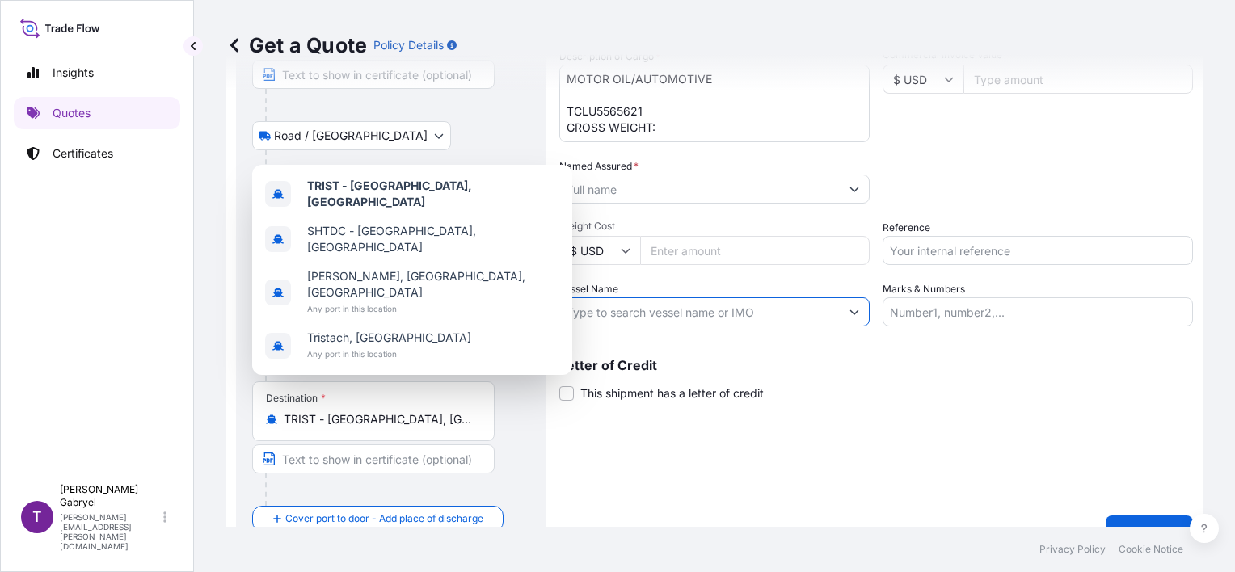
click at [668, 309] on input "Vessel Name" at bounding box center [700, 311] width 280 height 29
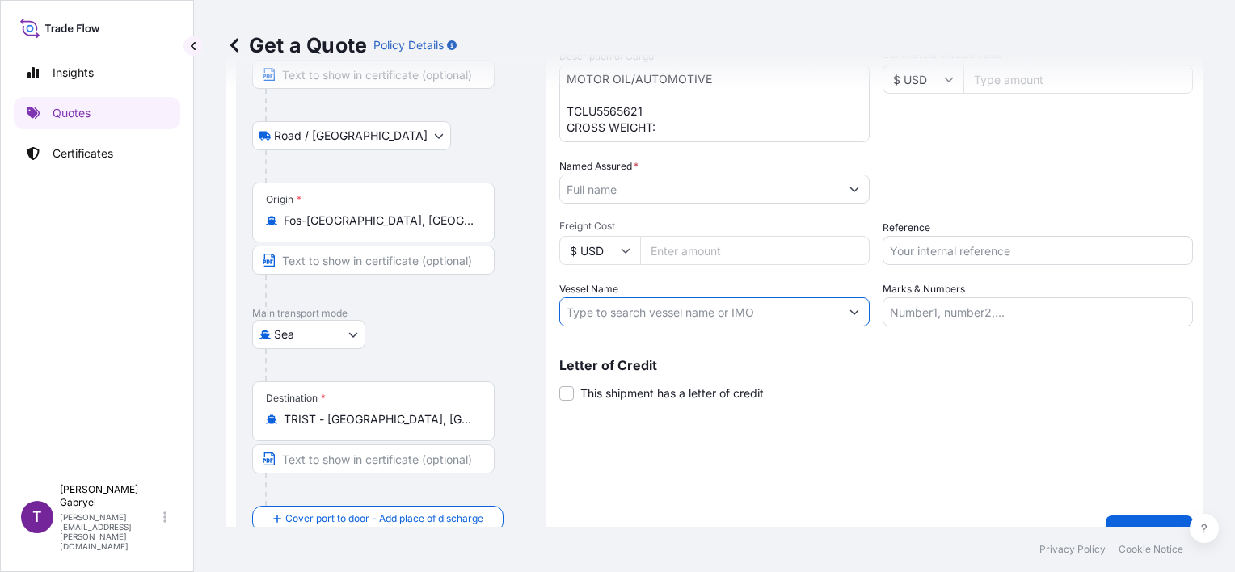
click at [668, 309] on input "Vessel Name" at bounding box center [700, 311] width 280 height 29
paste input "ANTIBES EXPRESS"
click at [762, 307] on input "ANTIBES EXPRESS/" at bounding box center [700, 311] width 280 height 29
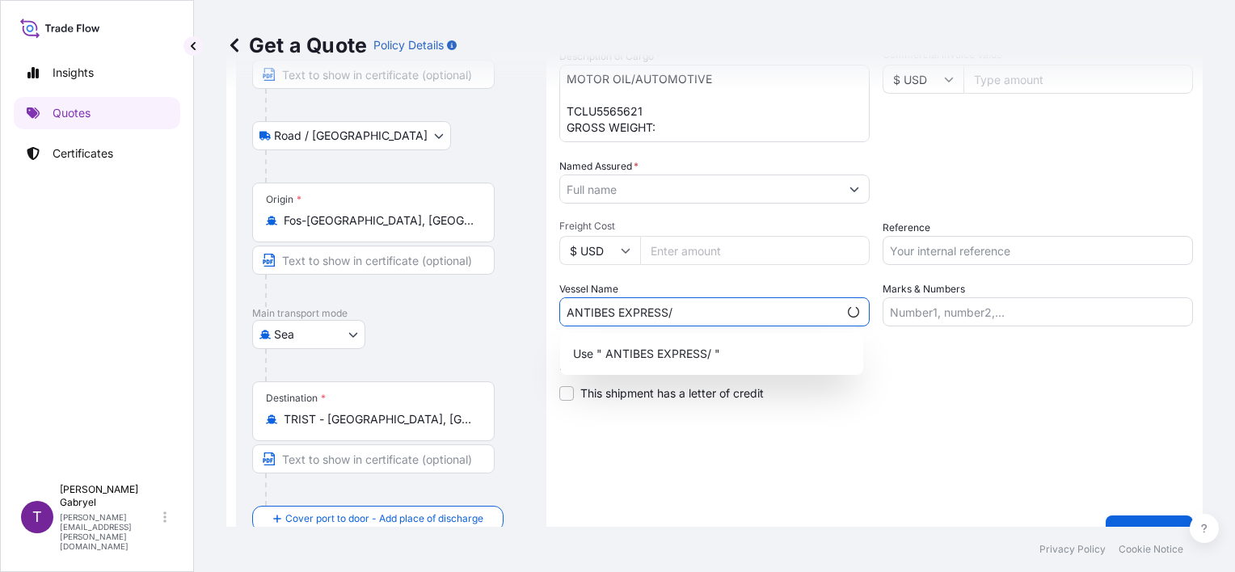
click at [679, 314] on input "ANTIBES EXPRESS/" at bounding box center [699, 311] width 278 height 29
click at [705, 314] on input "ANTIBES EXPRESS /" at bounding box center [700, 311] width 280 height 29
paste input "535S"
click at [687, 313] on input "ANTIBES EXPRESS / 535S" at bounding box center [700, 311] width 280 height 29
click at [581, 314] on input "ANTIBES EXPRESS / 535S" at bounding box center [699, 311] width 278 height 29
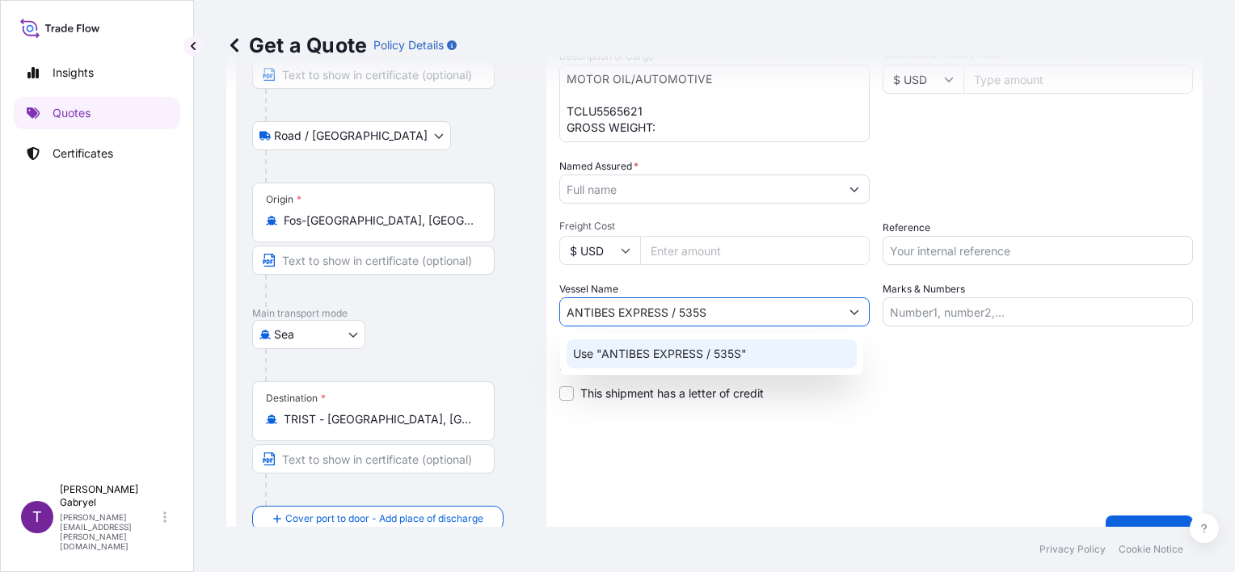
type input "ANTIBES EXPRESS / 535S"
click at [1009, 428] on div "Shipment Details Date of Departure * [DATE] Cargo Category * Description of Car…" at bounding box center [876, 243] width 634 height 609
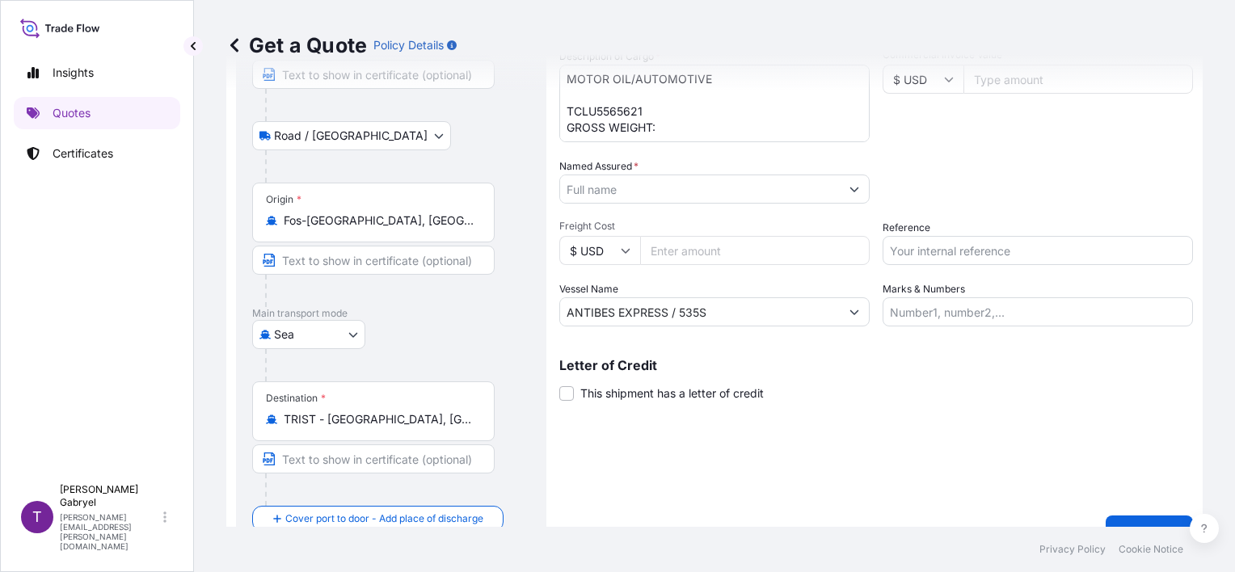
click at [919, 254] on input "Reference" at bounding box center [1038, 250] width 310 height 29
paste input "S02013513"
type input "S02013513"
click at [979, 203] on div "Packing Category Type to search a container mode Please select a primary mode o…" at bounding box center [1038, 180] width 310 height 45
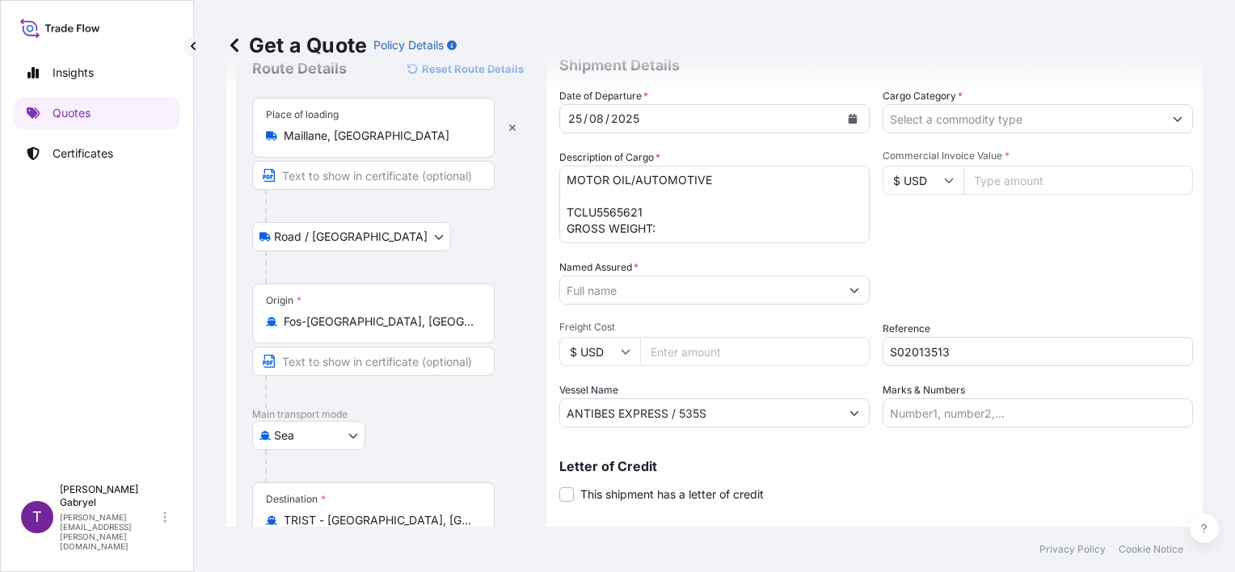
scroll to position [0, 0]
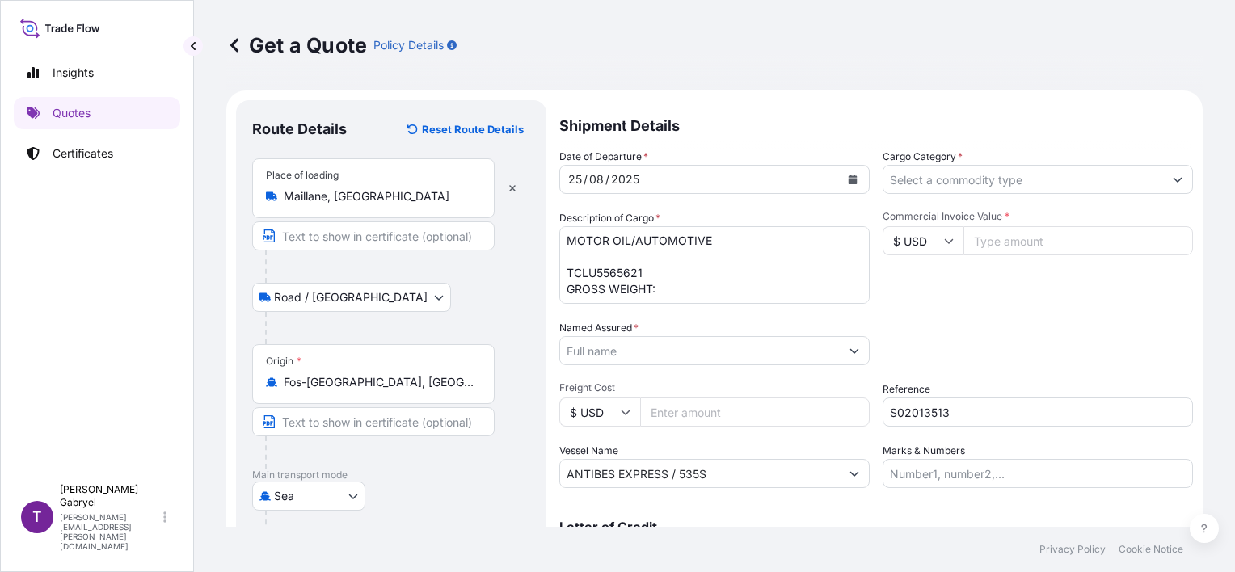
click at [963, 187] on input "Cargo Category *" at bounding box center [1023, 179] width 280 height 29
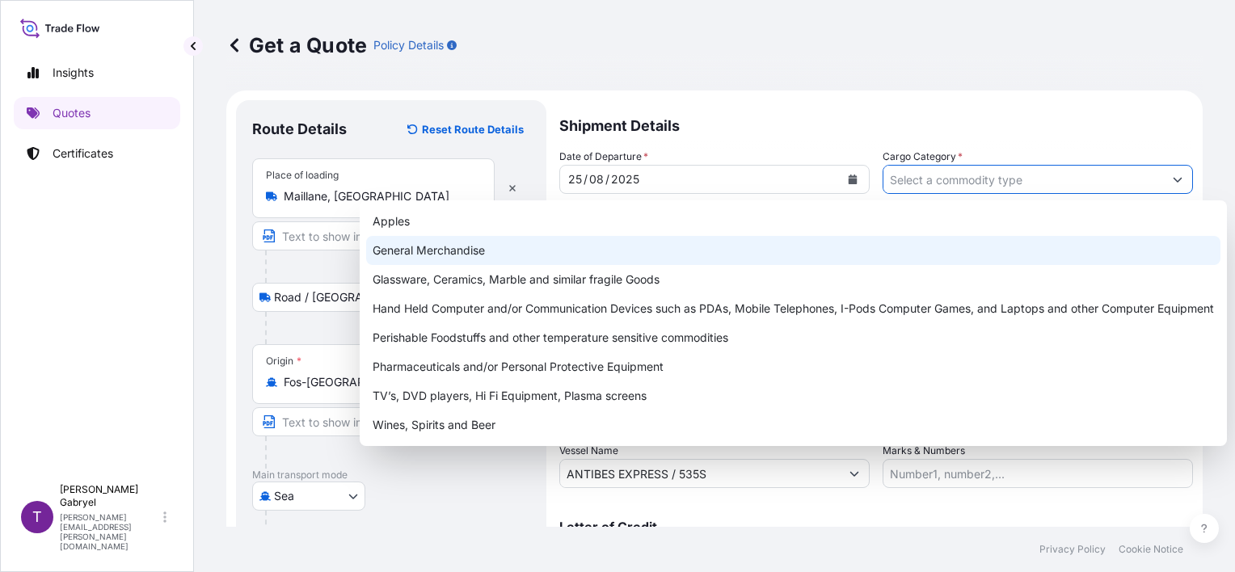
click at [866, 251] on div "General Merchandise" at bounding box center [793, 250] width 854 height 29
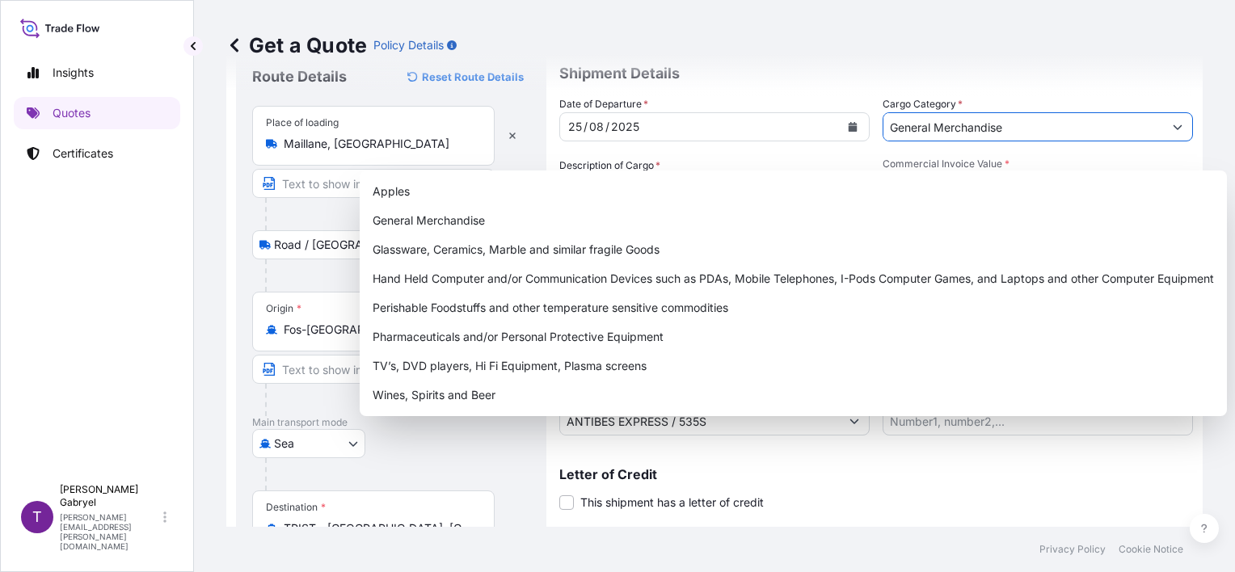
scroll to position [81, 0]
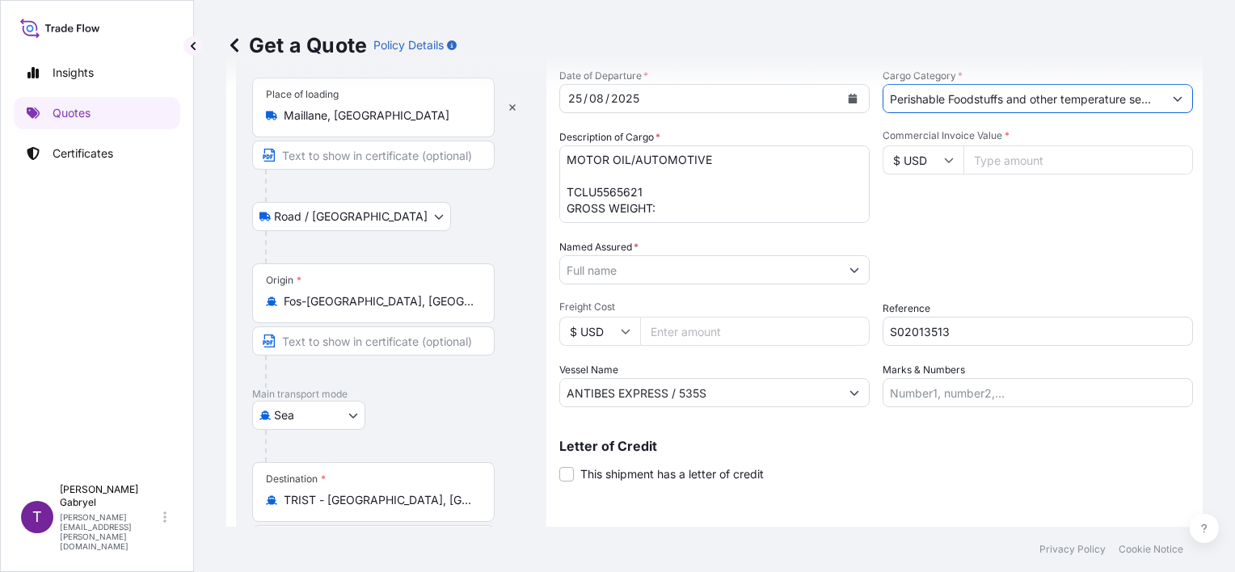
click at [921, 106] on input "Perishable Foodstuffs and other temperature sensitive commodities" at bounding box center [1023, 98] width 280 height 29
click at [951, 105] on input "Perishable Foodstuffs and other temperature sensitive commodities" at bounding box center [1023, 98] width 280 height 29
click at [1174, 101] on icon "Show suggestions" at bounding box center [1178, 99] width 9 height 5
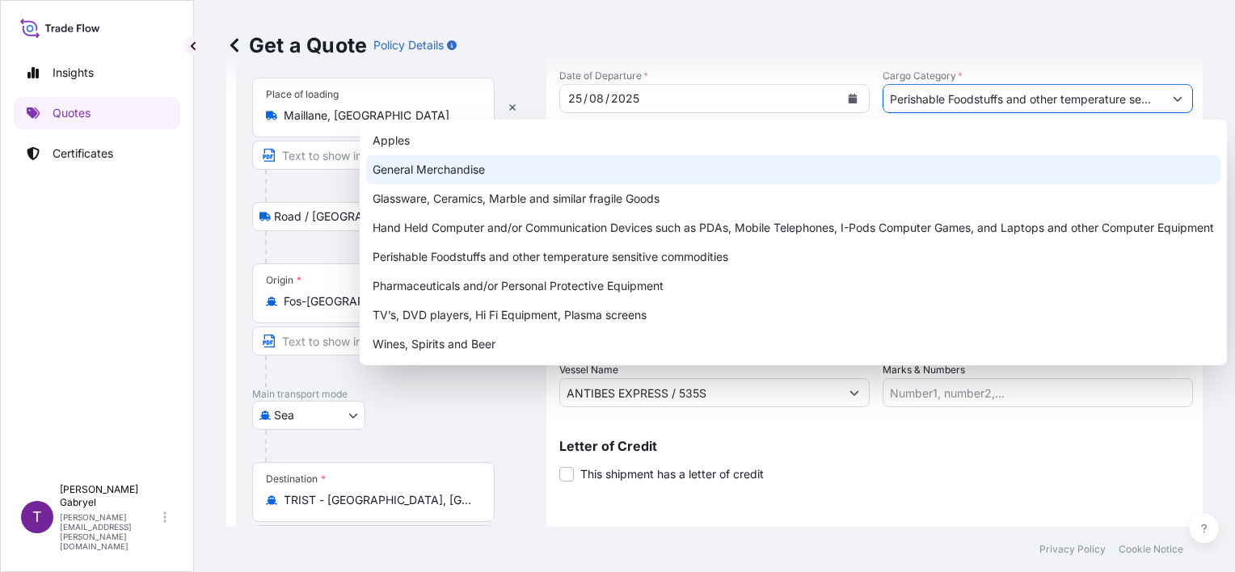
click at [505, 172] on div "General Merchandise" at bounding box center [793, 169] width 854 height 29
type input "General Merchandise"
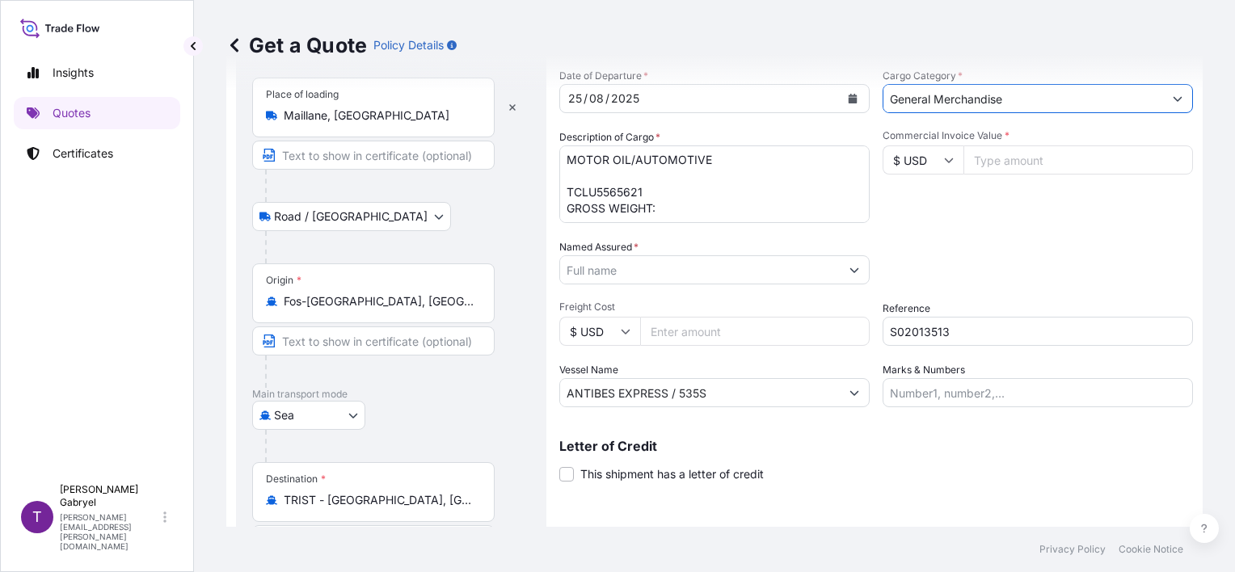
click at [592, 265] on input "Named Assured *" at bounding box center [700, 269] width 280 height 29
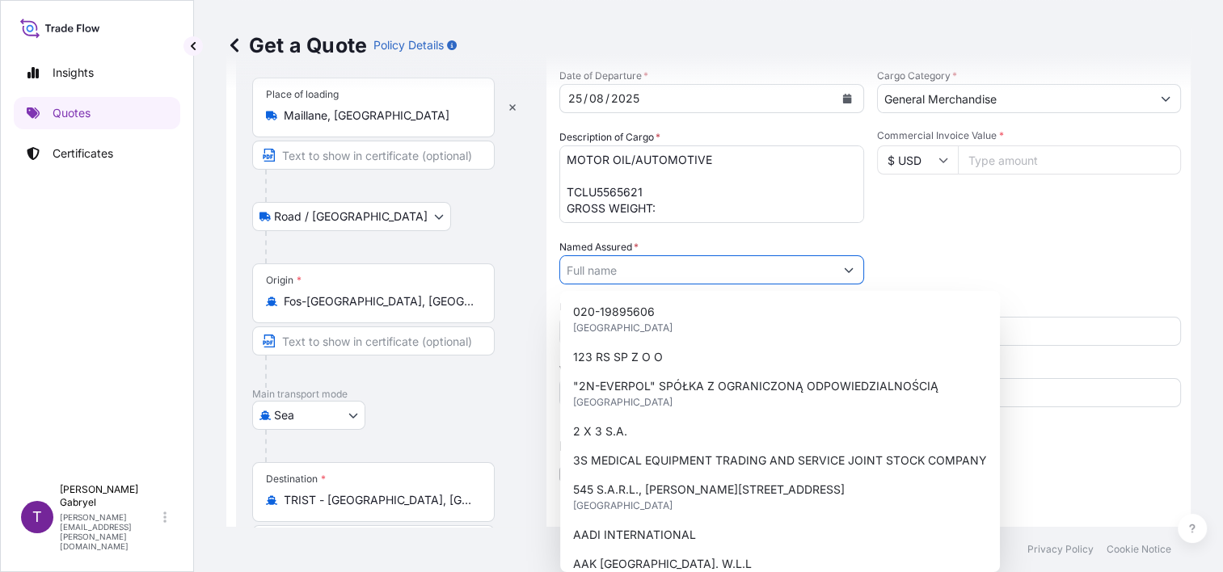
paste input "VELES TRADE OU"
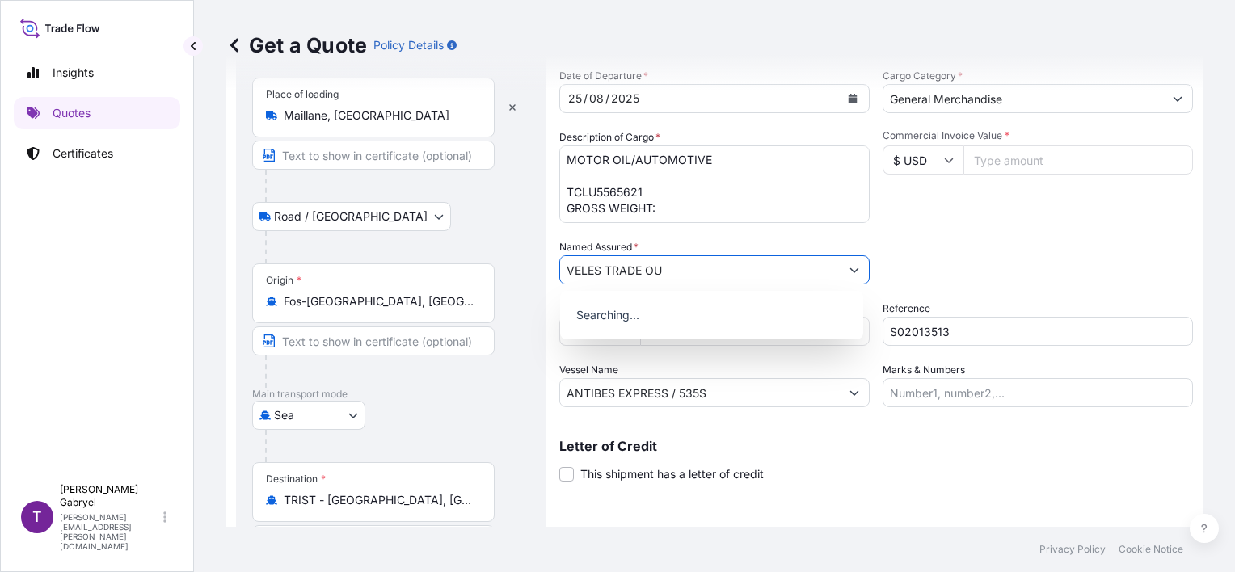
type input "VELES TRADE OU"
click at [680, 212] on textarea "MOTOR OIL/AUTOMOTIVE TCLU5565621 GROSS WEIGHT:" at bounding box center [714, 184] width 310 height 78
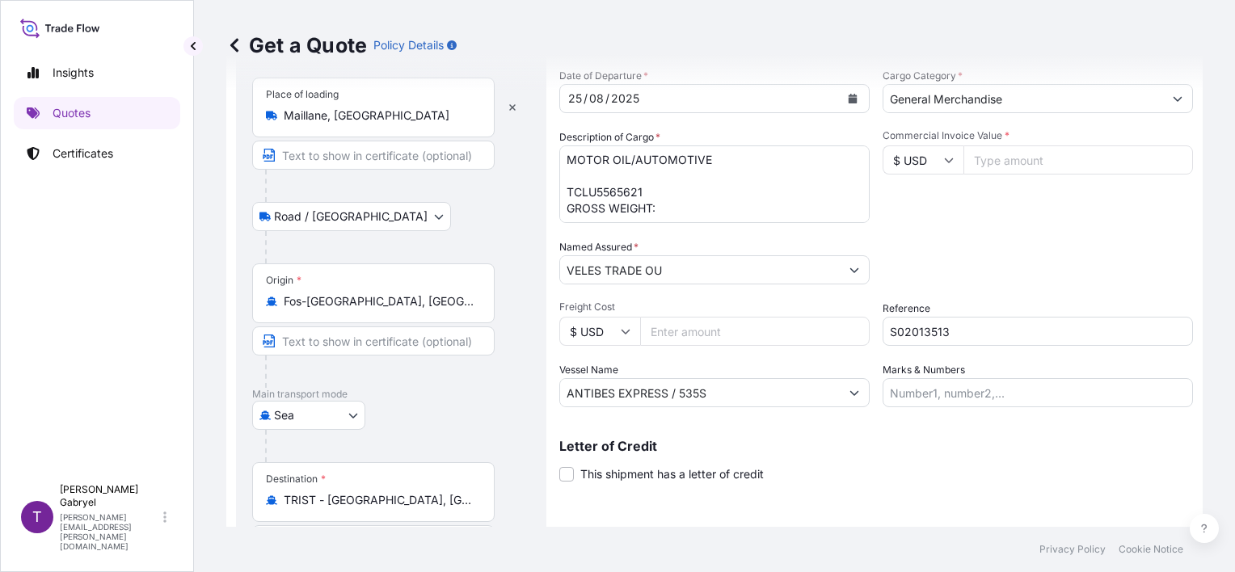
click at [685, 207] on textarea "MOTOR OIL/AUTOMOTIVE TCLU5565621 GROSS WEIGHT:" at bounding box center [714, 184] width 310 height 78
paste textarea "22 247.92KGSeal"
click at [763, 213] on textarea "MOTOR OIL/AUTOMOTIVE TCLU5565621 GROSS WEIGHT: 22247.92 KG QUANTITY: 26 PALLETS" at bounding box center [714, 184] width 310 height 78
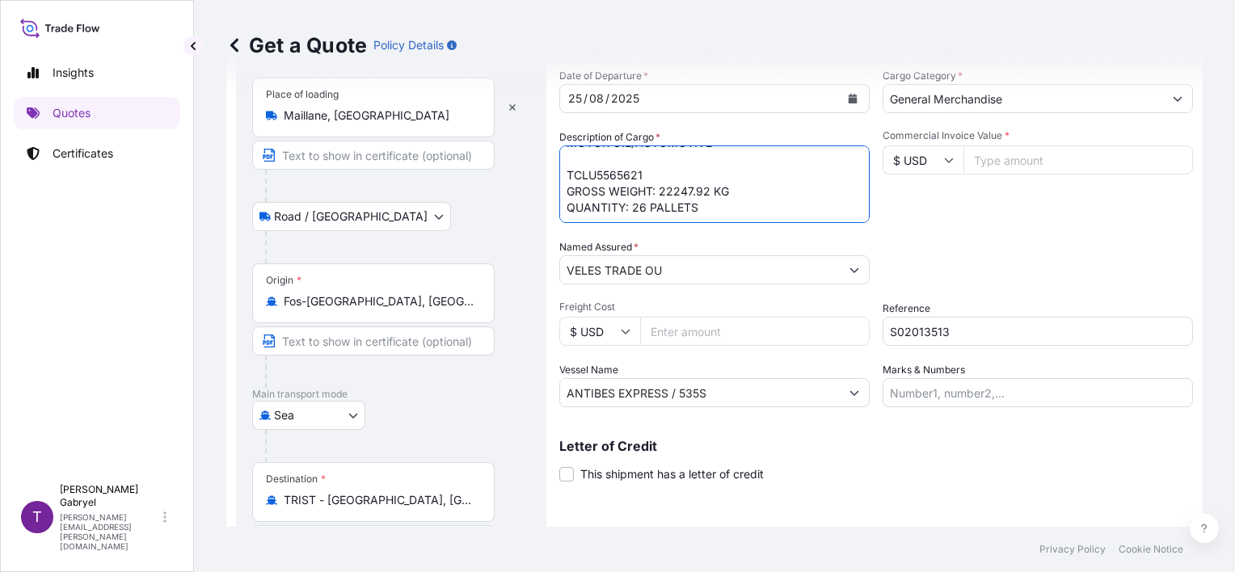
paste textarea "DATE OF DEPARTURE: [DATE]"
click at [702, 203] on textarea "MOTOR OIL/AUTOMOTIVE TCLU5565621 GROSS WEIGHT: 22247.92 KG QUANTITY: 26 PALLETS…" at bounding box center [714, 184] width 310 height 78
type textarea "MOTOR OIL/AUTOMOTIVE TCLU5565621 GROSS WEIGHT: 22247.92 KG QUANTITY: 26 PALLETS…"
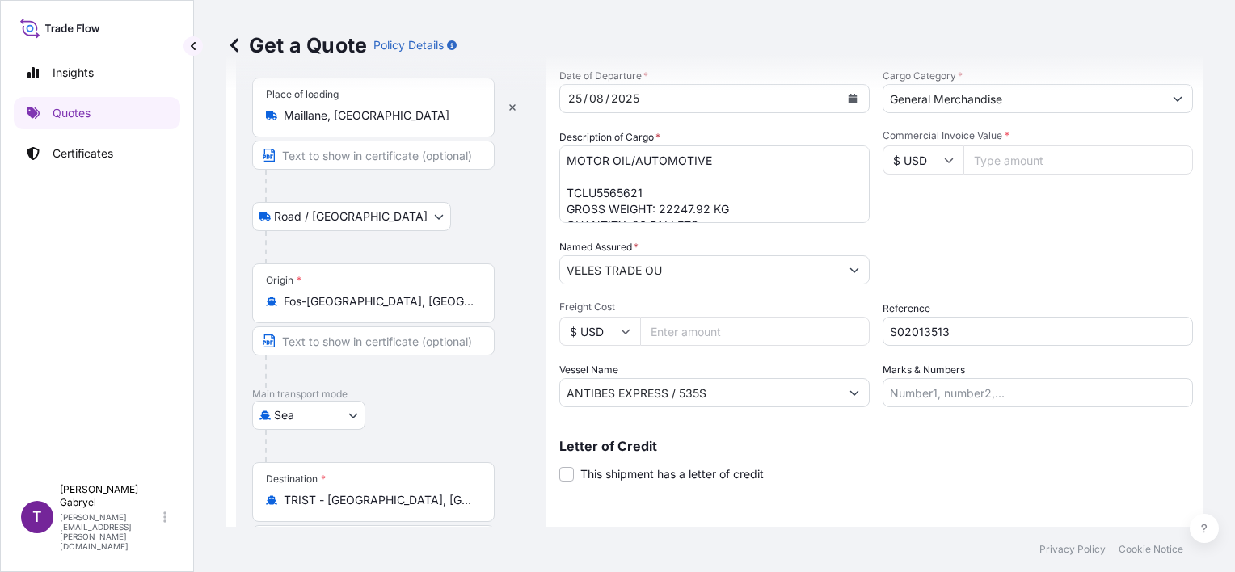
click at [929, 165] on input "$ USD" at bounding box center [923, 159] width 81 height 29
click at [920, 204] on div "€ EUR" at bounding box center [917, 204] width 68 height 31
type input "€ EUR"
click at [1015, 169] on input "Commercial Invoice Value *" at bounding box center [1078, 159] width 230 height 29
paste input "84026.84"
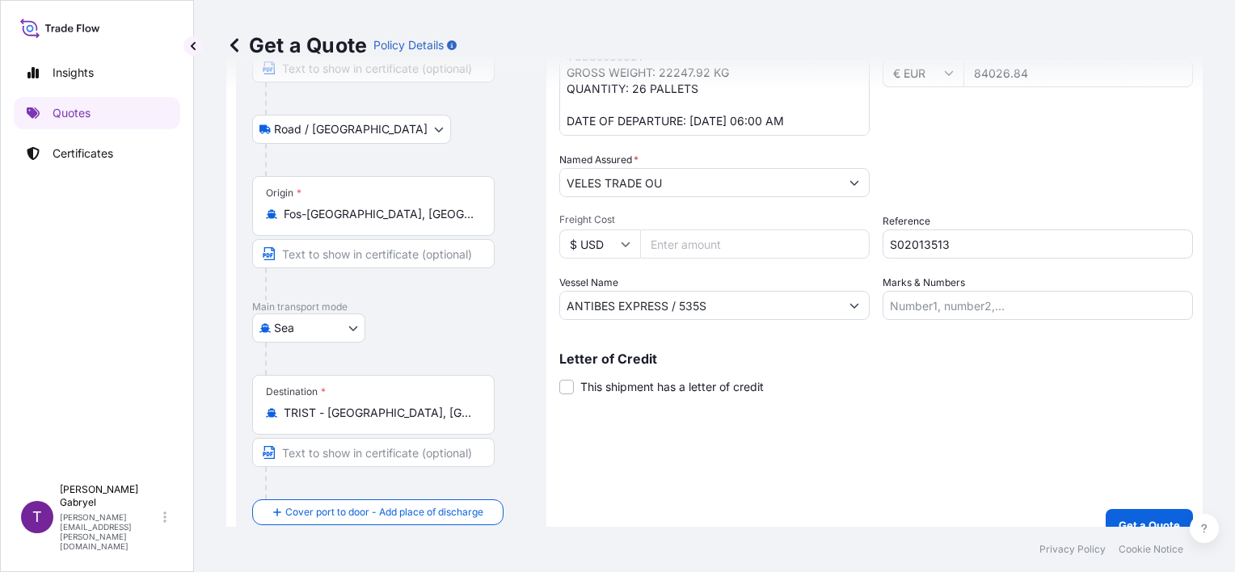
scroll to position [191, 0]
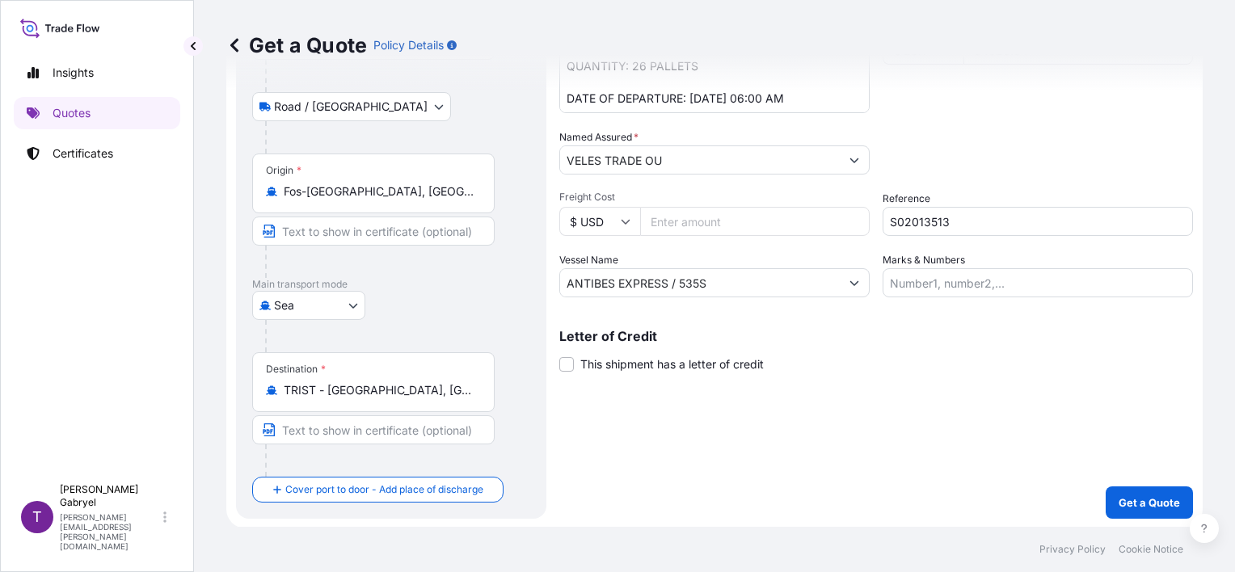
type input "84026.84"
click at [1132, 497] on p "Get a Quote" at bounding box center [1149, 503] width 61 height 16
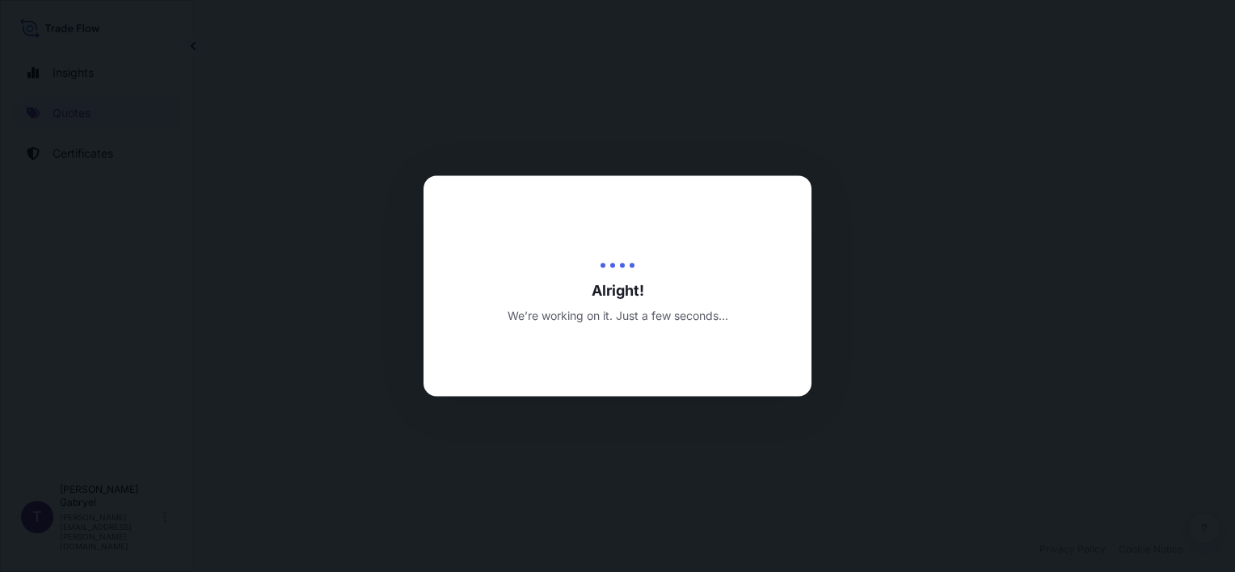
select select "Road / [GEOGRAPHIC_DATA]"
select select "Sea"
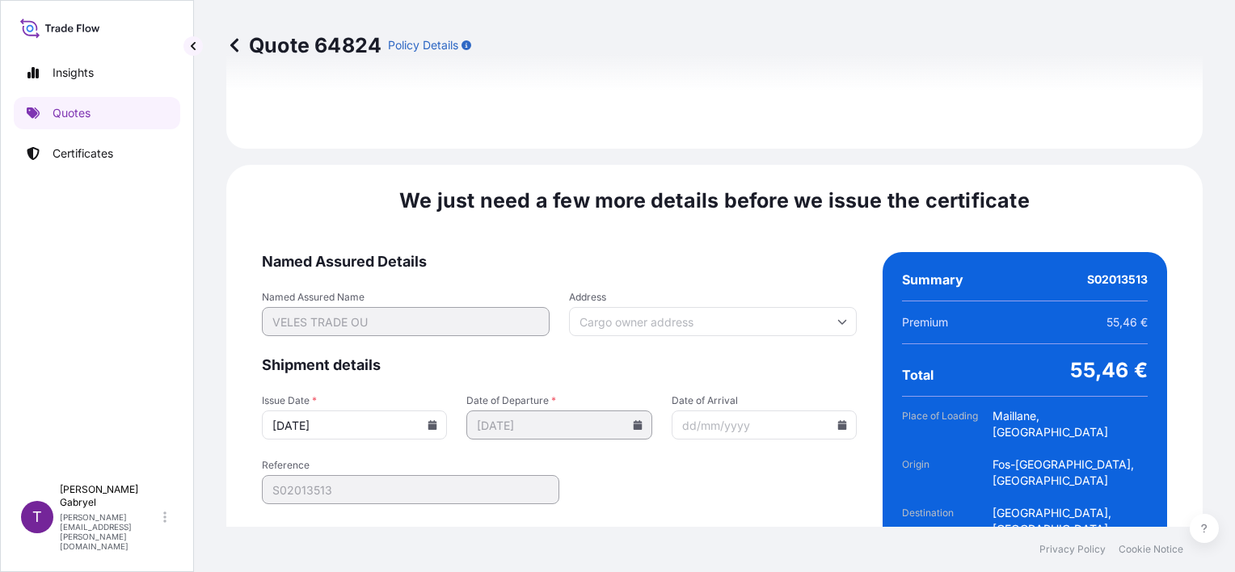
scroll to position [2061, 0]
click at [283, 410] on input "[DATE]" at bounding box center [354, 424] width 185 height 29
type input "[DATE]"
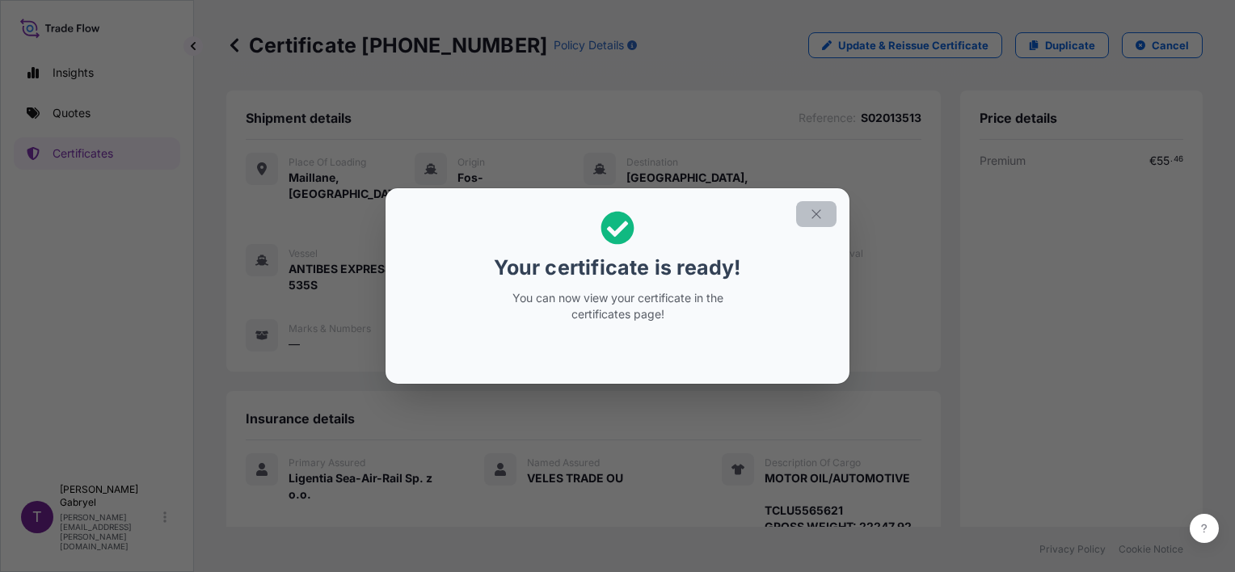
click at [815, 213] on icon "button" at bounding box center [816, 214] width 15 height 15
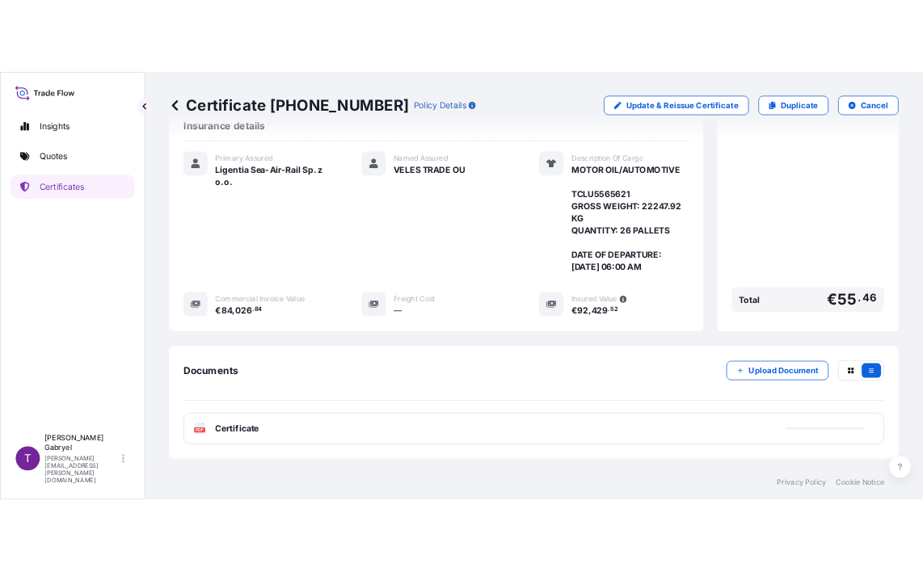
scroll to position [372, 0]
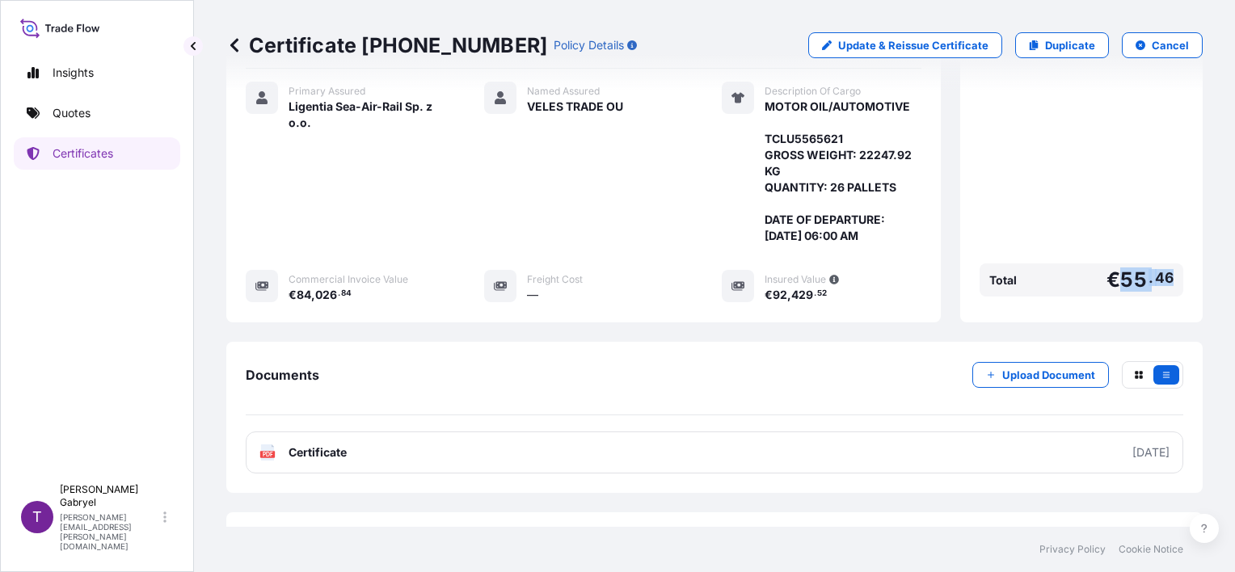
drag, startPoint x: 1157, startPoint y: 244, endPoint x: 1107, endPoint y: 247, distance: 49.4
click at [1107, 247] on div "Price details Premium € 55 . 46 Total € 55 . 46" at bounding box center [1081, 21] width 242 height 604
copy span "€ 55 . 46"
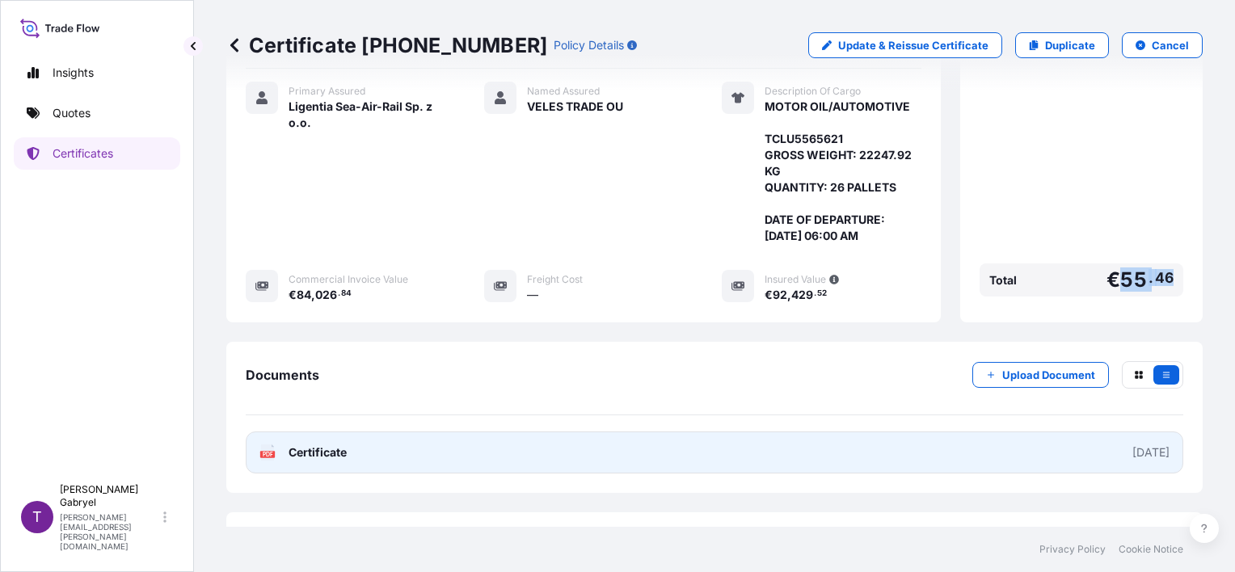
click at [763, 432] on link "PDF Certificate [DATE]" at bounding box center [715, 453] width 938 height 42
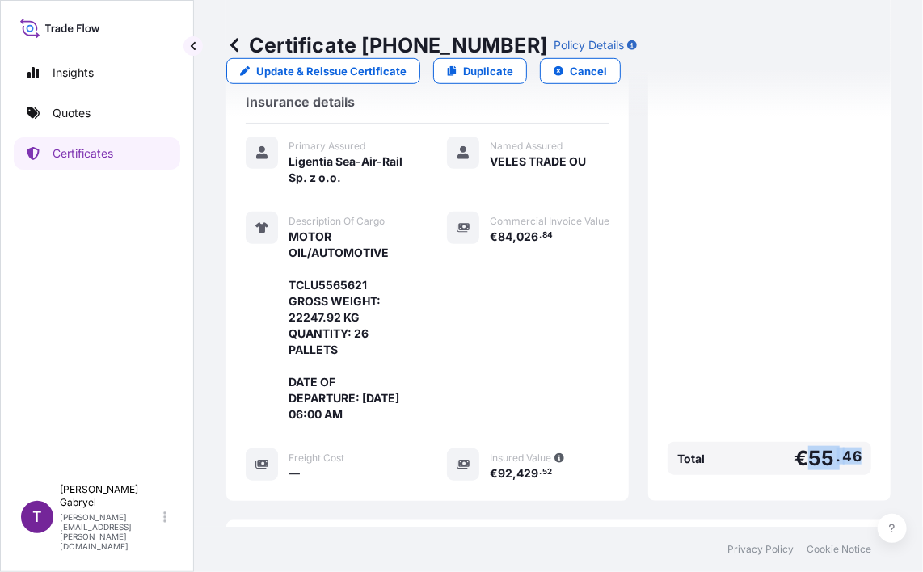
scroll to position [454, 0]
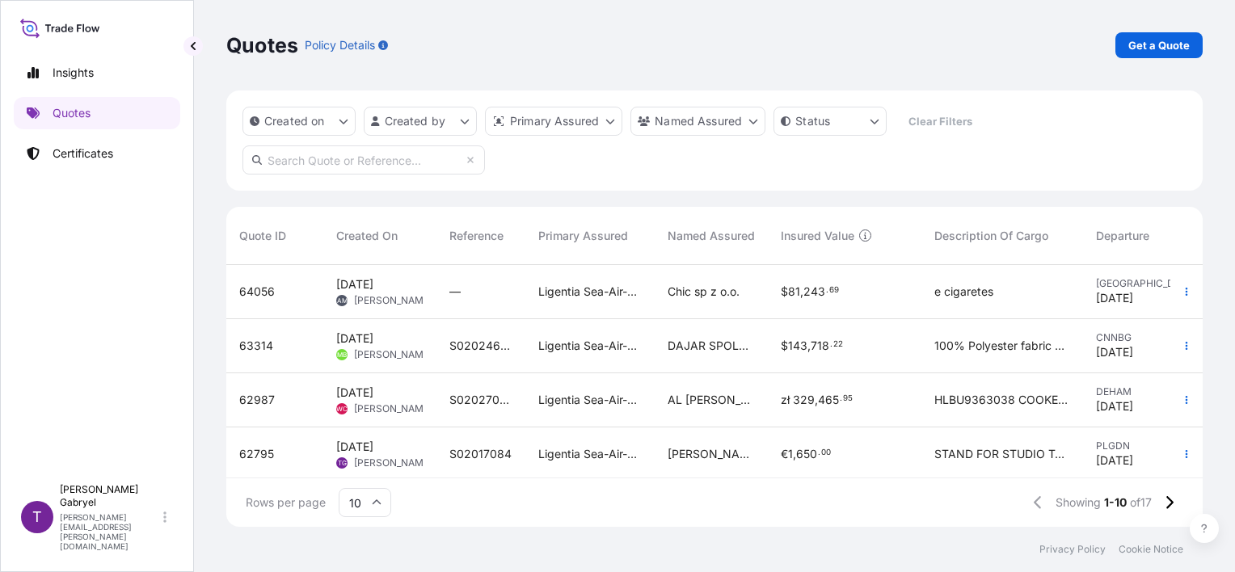
scroll to position [13, 13]
click at [116, 148] on link "Certificates" at bounding box center [97, 153] width 166 height 32
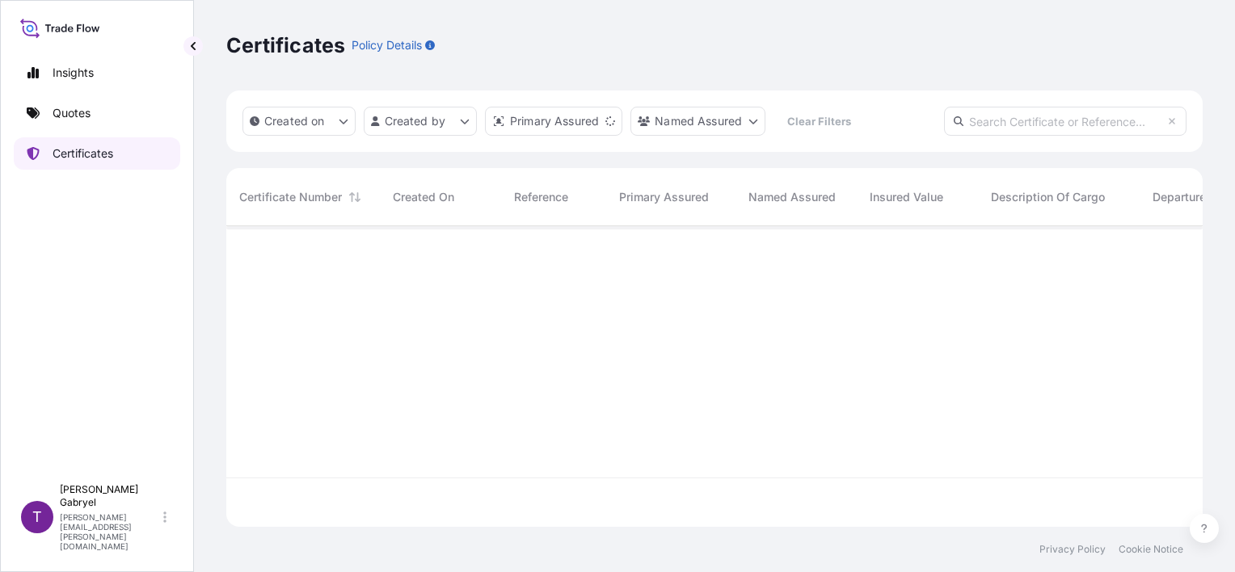
scroll to position [297, 963]
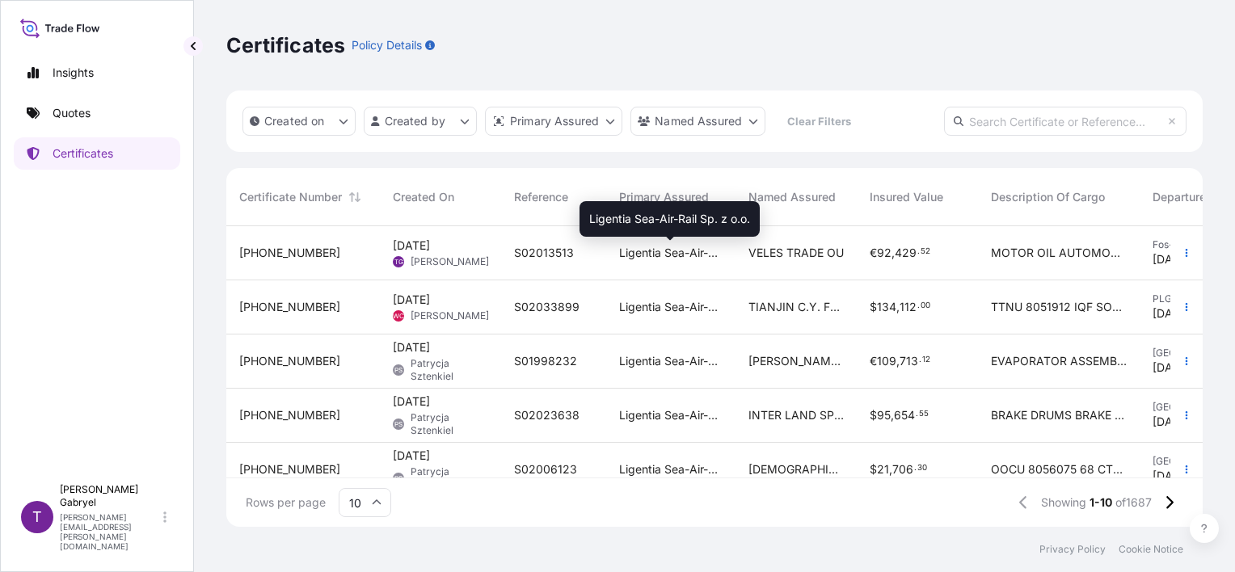
click at [641, 259] on span "Ligentia Sea-Air-Rail Sp. z o.o." at bounding box center [670, 253] width 103 height 16
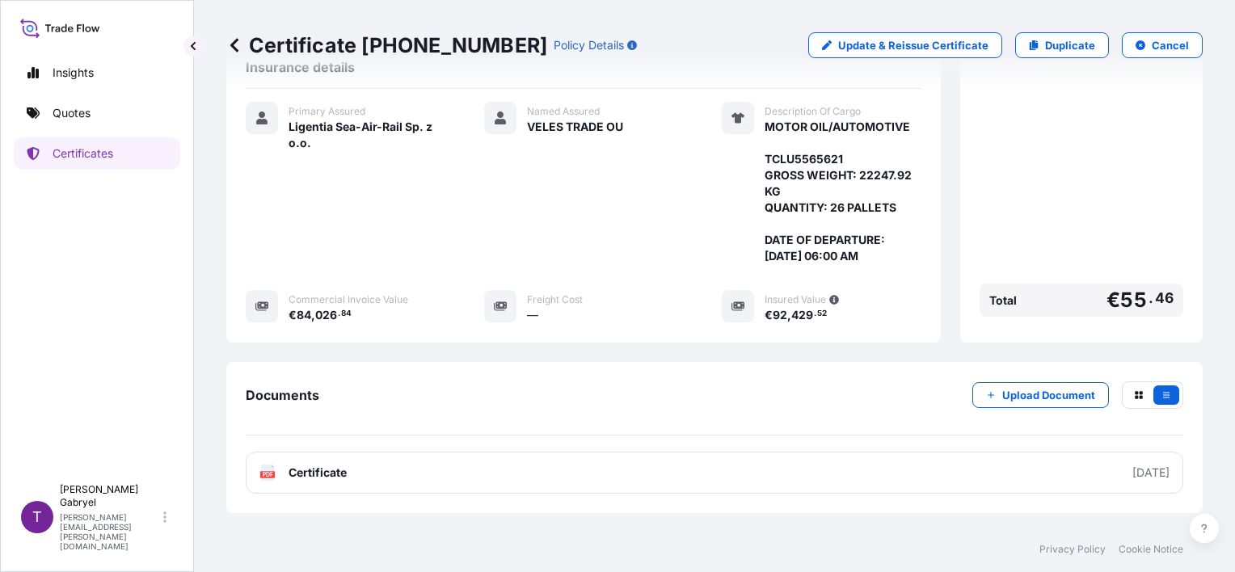
scroll to position [372, 0]
